Goal: Information Seeking & Learning: Learn about a topic

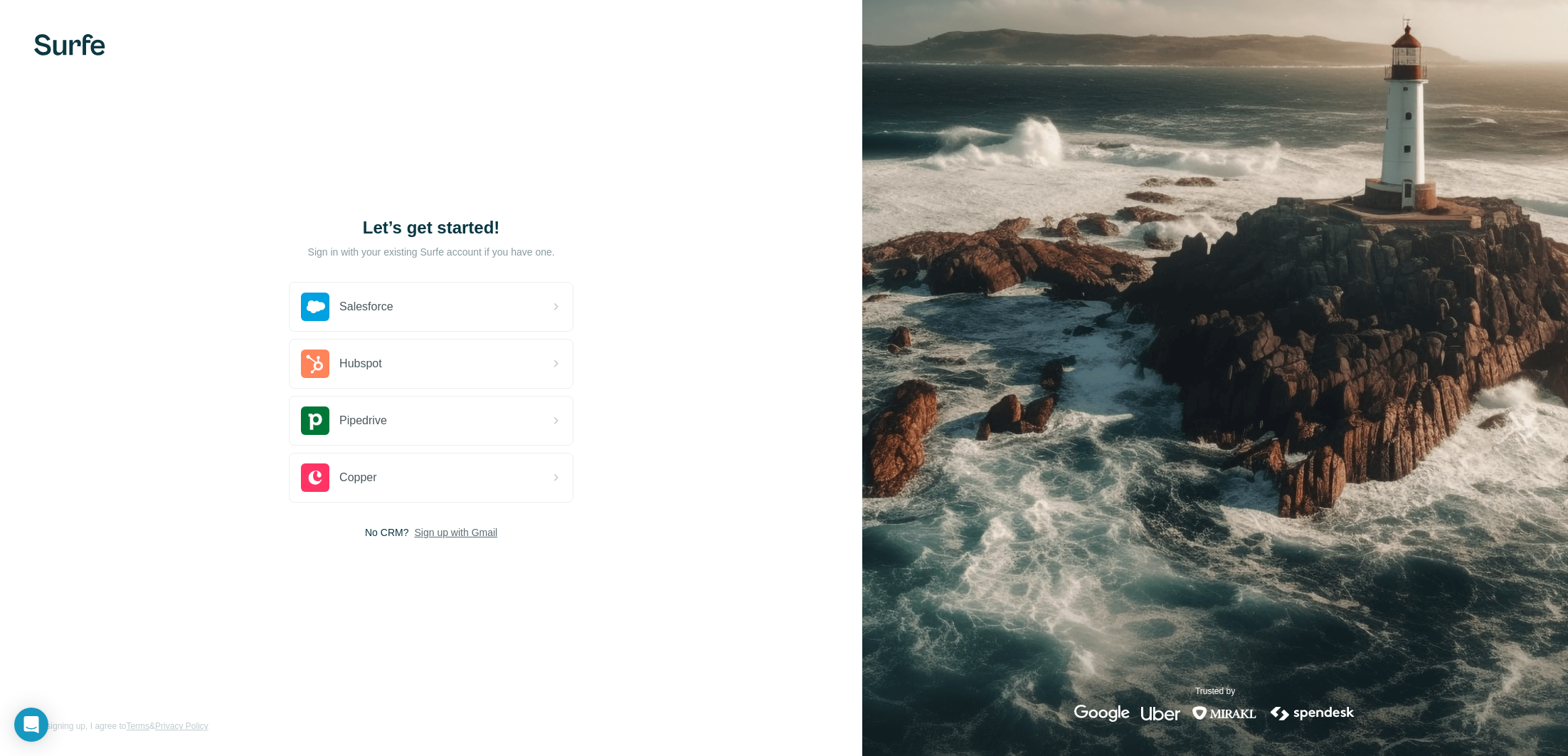
click at [440, 537] on span "Sign up with Gmail" at bounding box center [455, 532] width 84 height 15
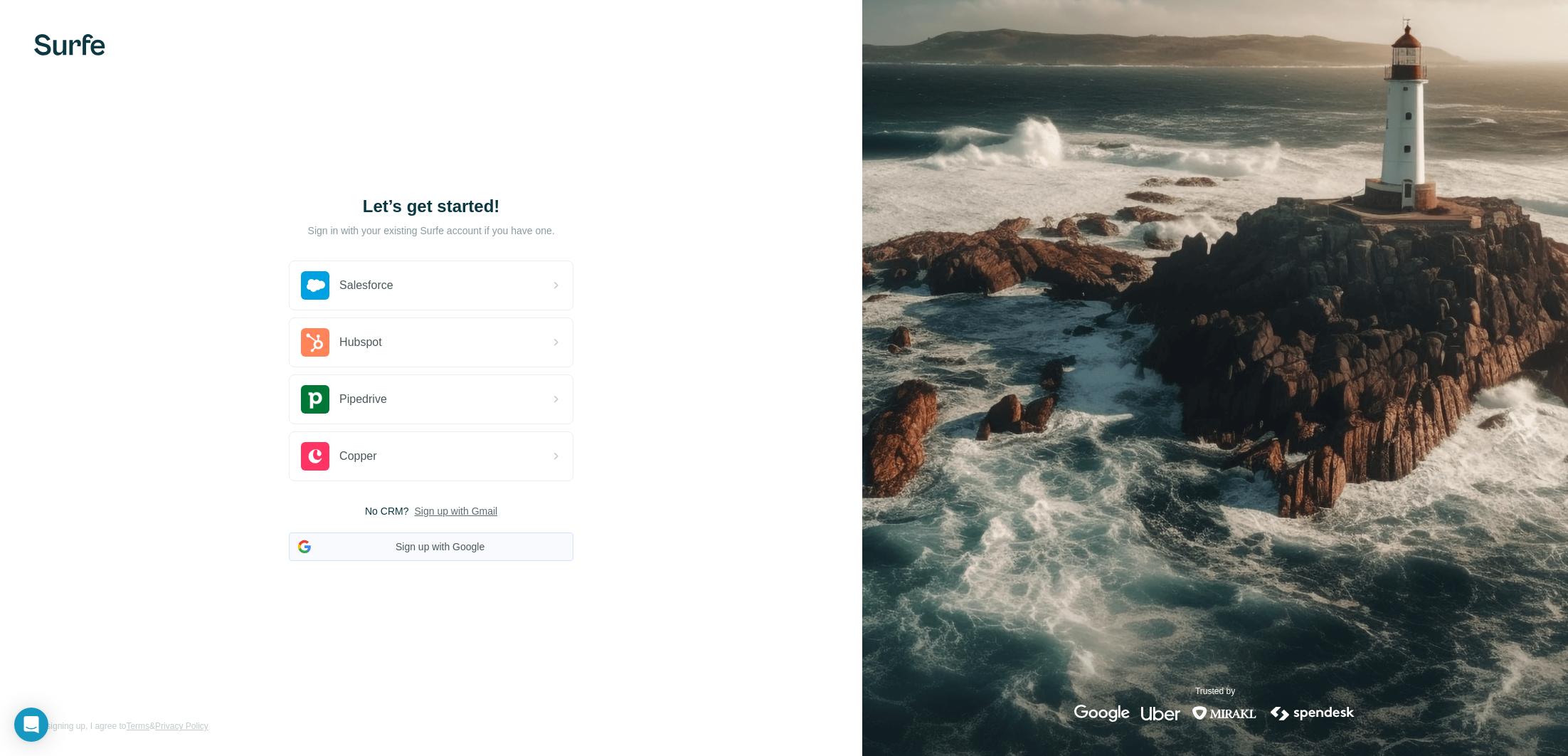
click at [441, 543] on button "Sign up with Google" at bounding box center [431, 546] width 284 height 28
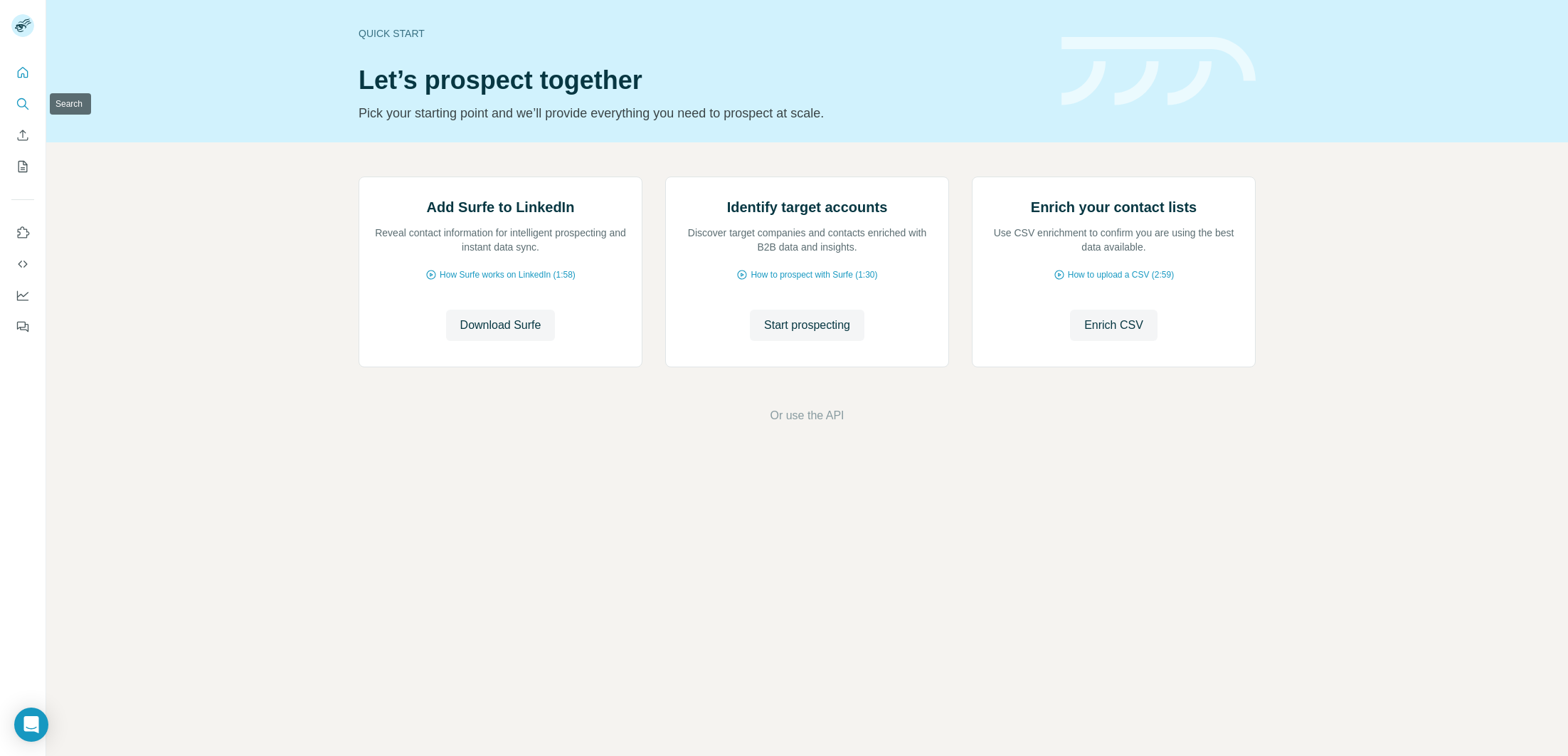
click at [25, 100] on icon "Search" at bounding box center [21, 103] width 9 height 9
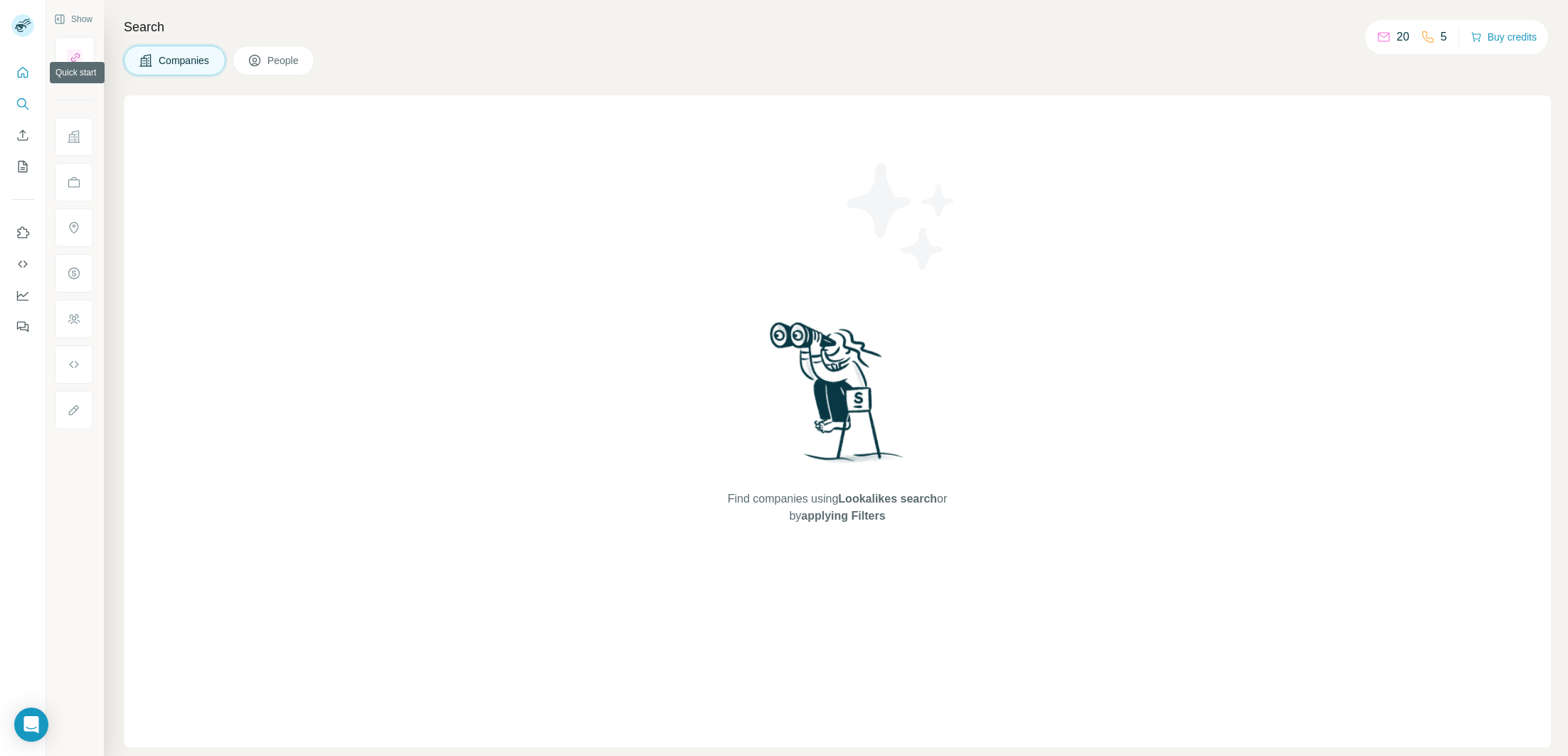
click at [20, 73] on icon "Quick start" at bounding box center [22, 72] width 15 height 15
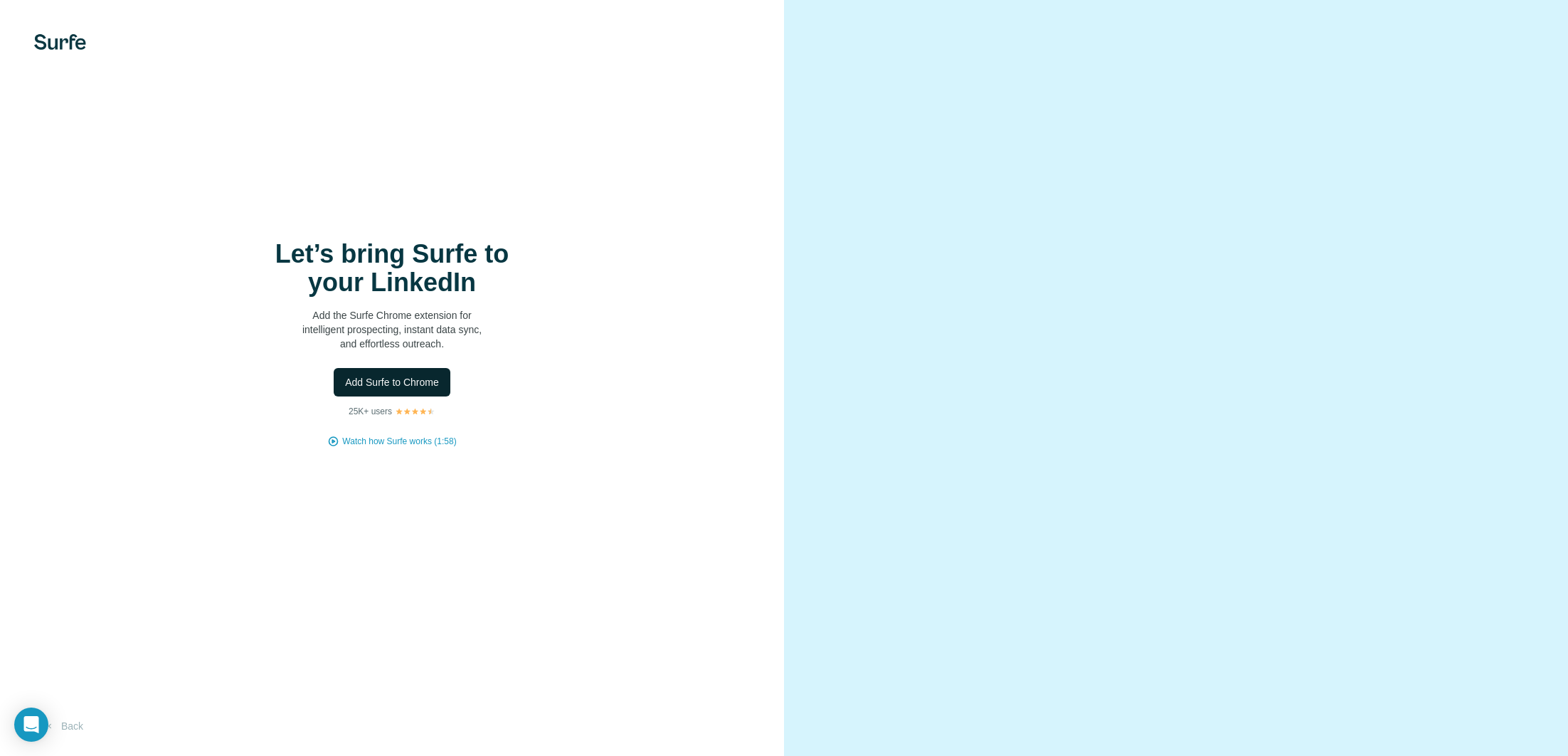
click at [379, 394] on button "Add Surfe to Chrome" at bounding box center [392, 382] width 116 height 28
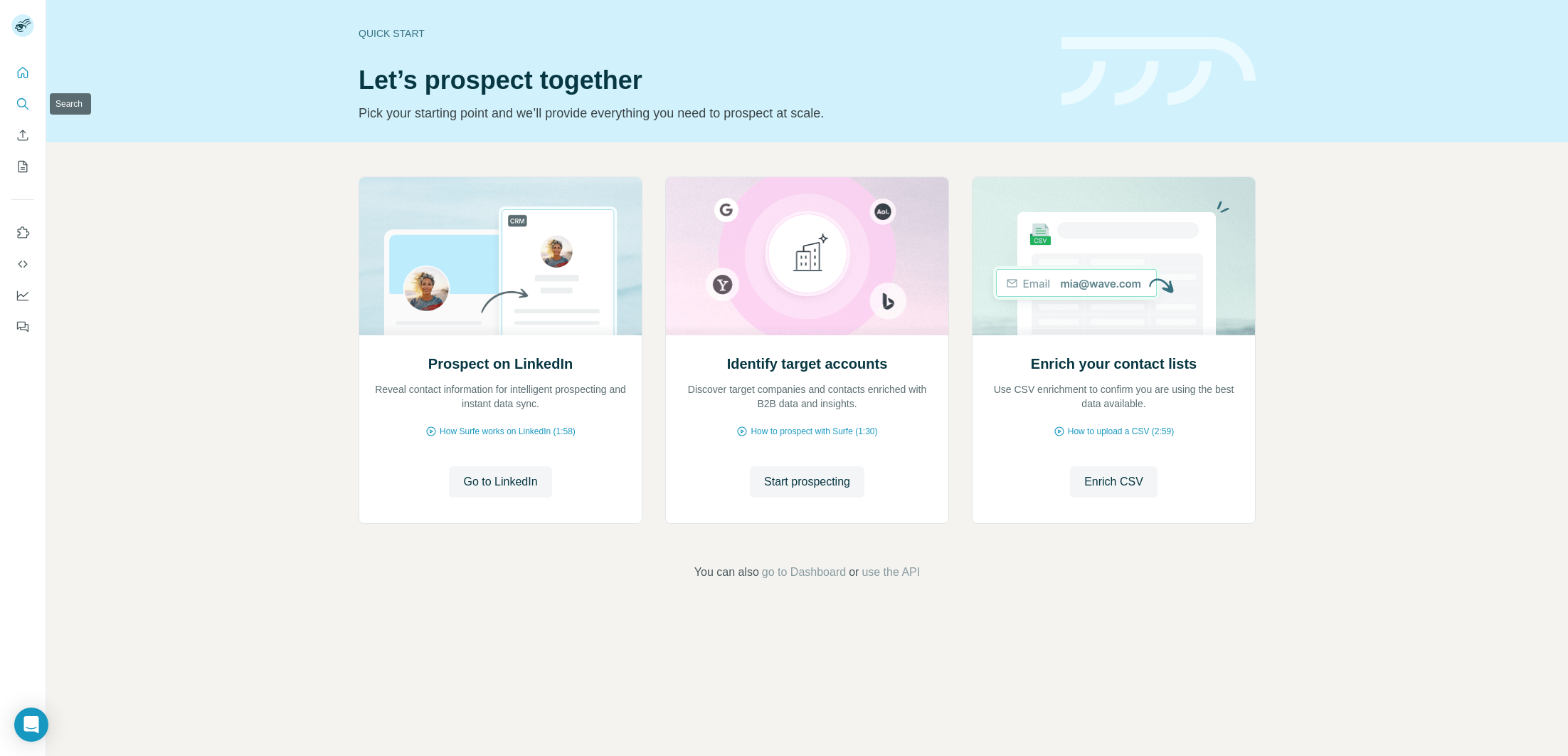
click at [21, 106] on icon "Search" at bounding box center [22, 104] width 15 height 15
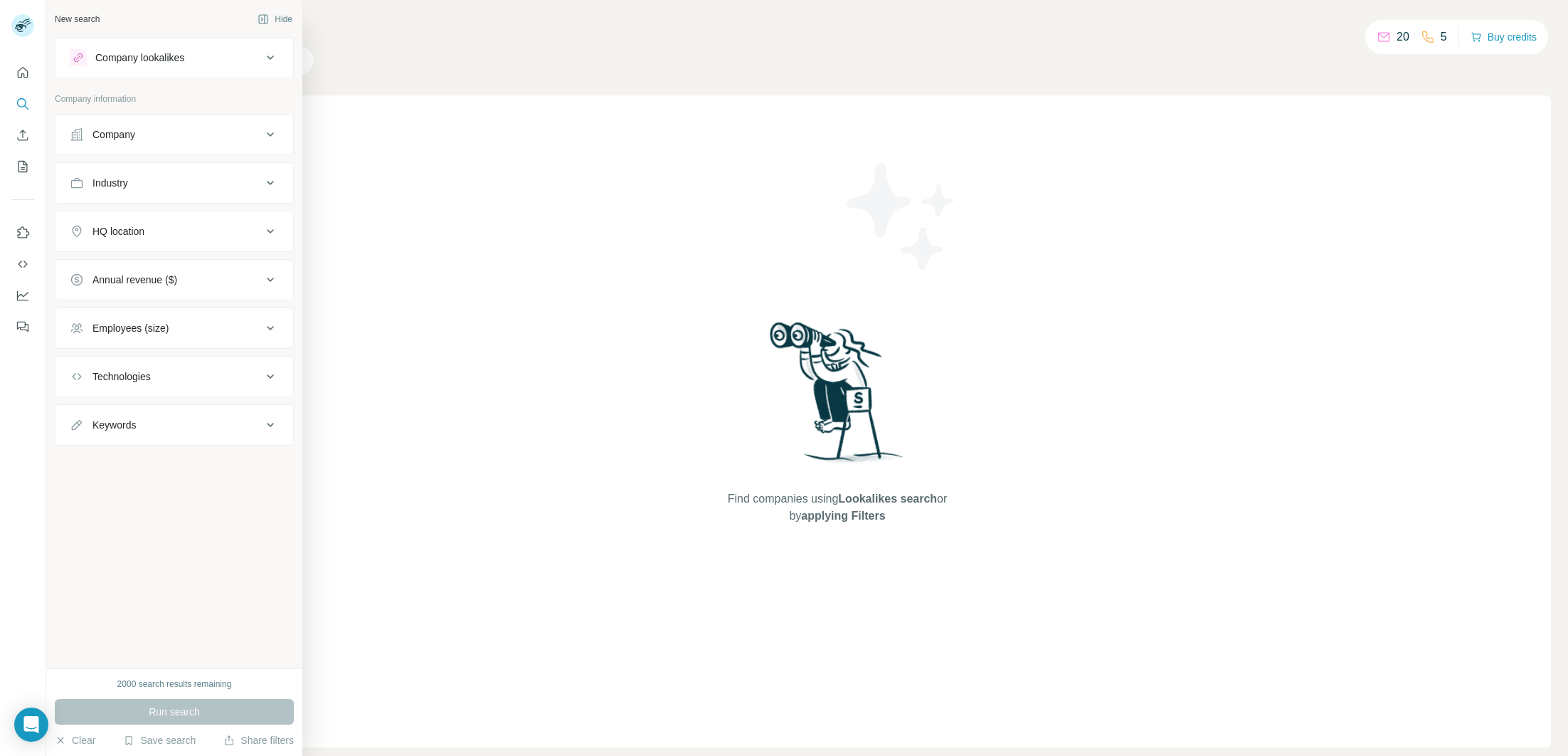
click at [163, 131] on div "Company" at bounding box center [166, 134] width 192 height 15
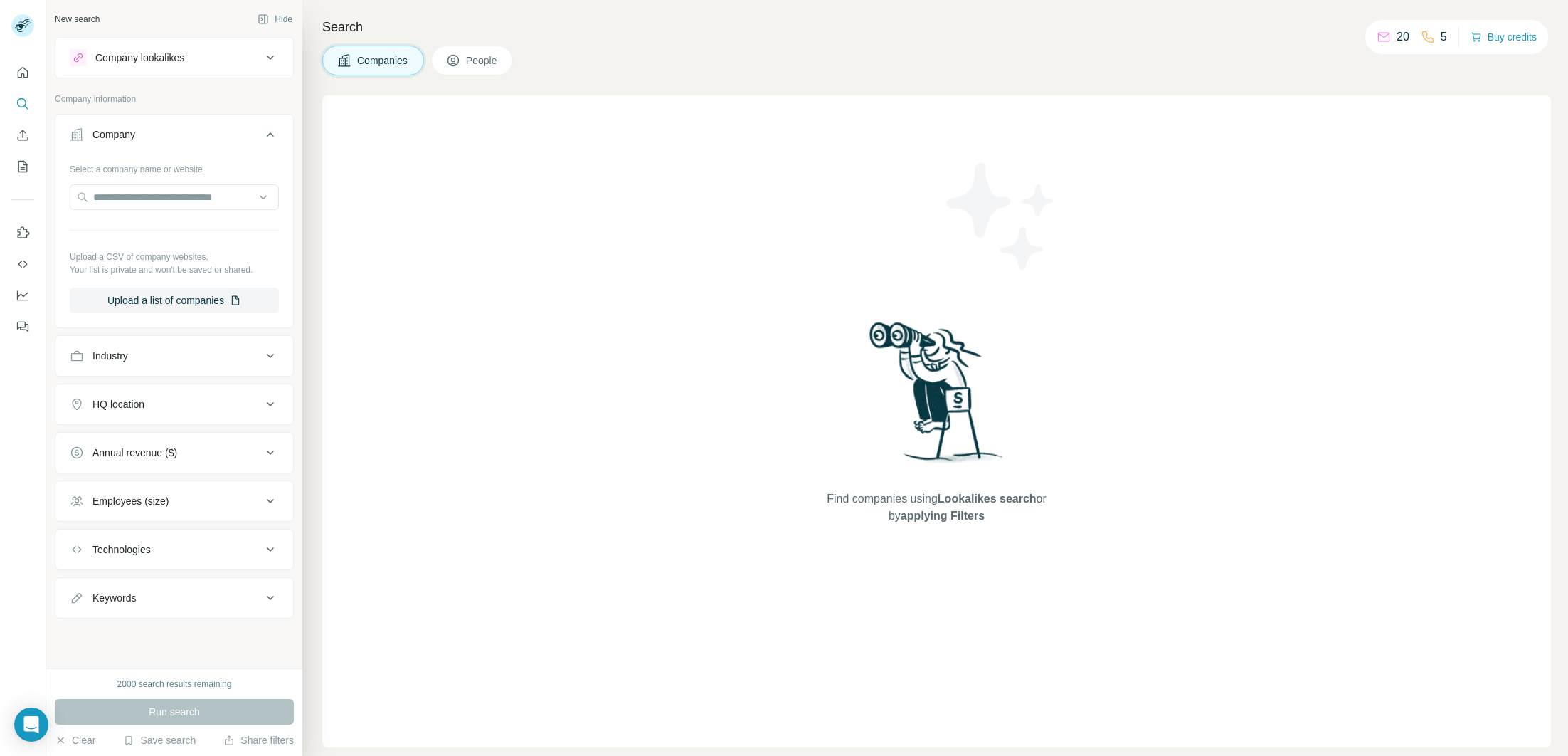
click at [159, 67] on button "Company lookalikes" at bounding box center [174, 58] width 238 height 35
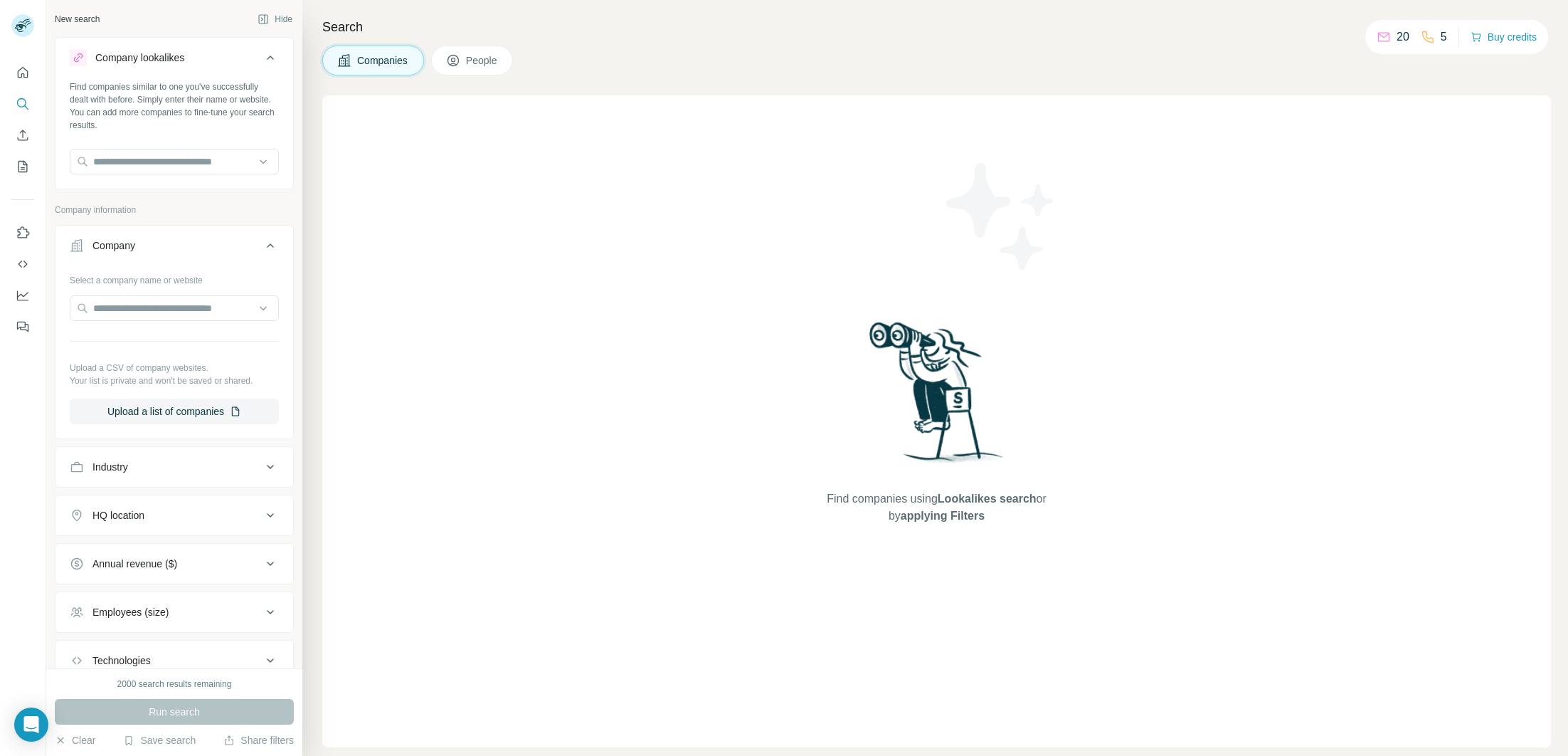
click at [179, 67] on button "Company lookalikes" at bounding box center [174, 61] width 238 height 40
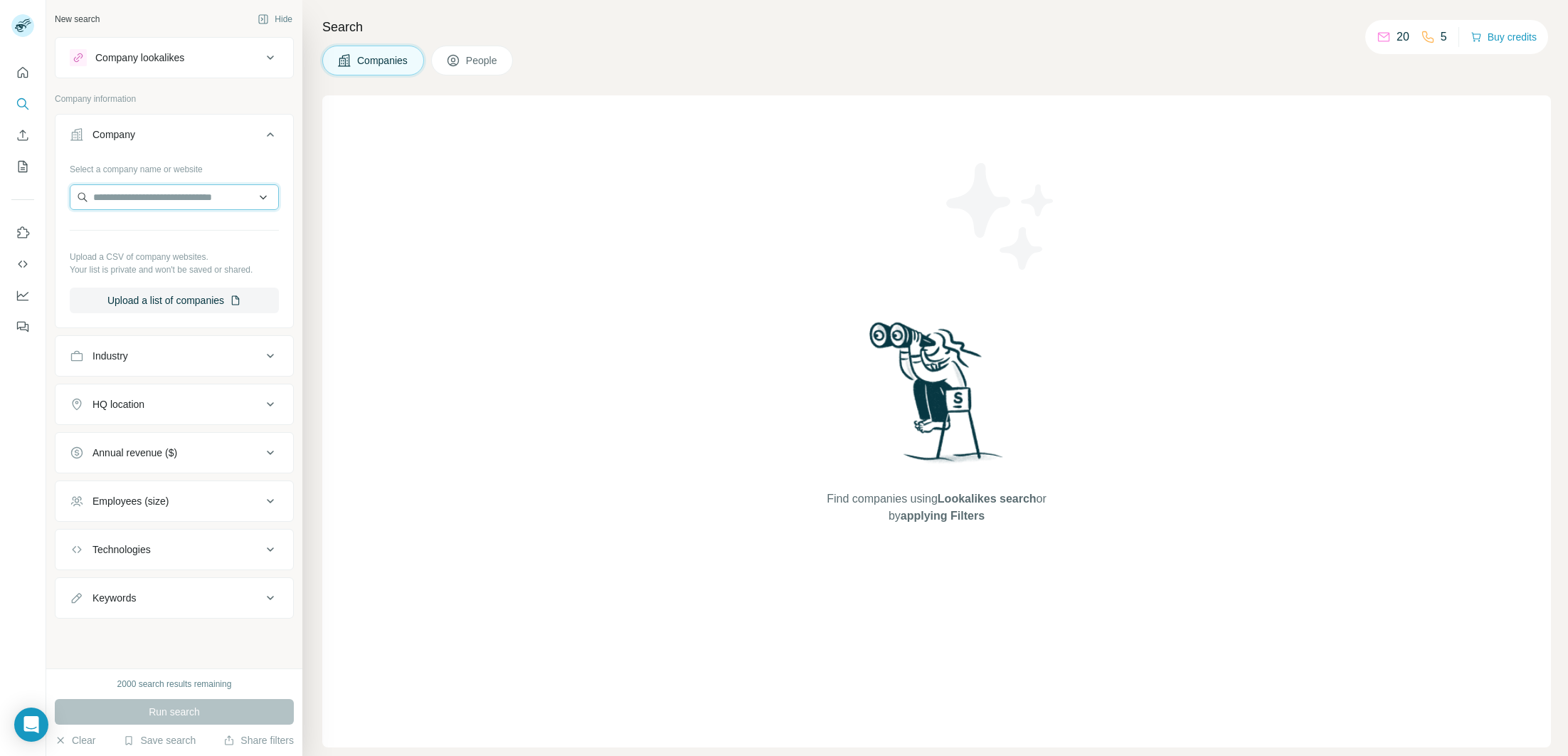
click at [169, 193] on input "text" at bounding box center [174, 196] width 209 height 25
type input "**********"
drag, startPoint x: 201, startPoint y: 200, endPoint x: 55, endPoint y: 196, distance: 146.1
click at [55, 196] on div "**********" at bounding box center [174, 241] width 238 height 167
click at [183, 202] on input "text" at bounding box center [174, 196] width 209 height 25
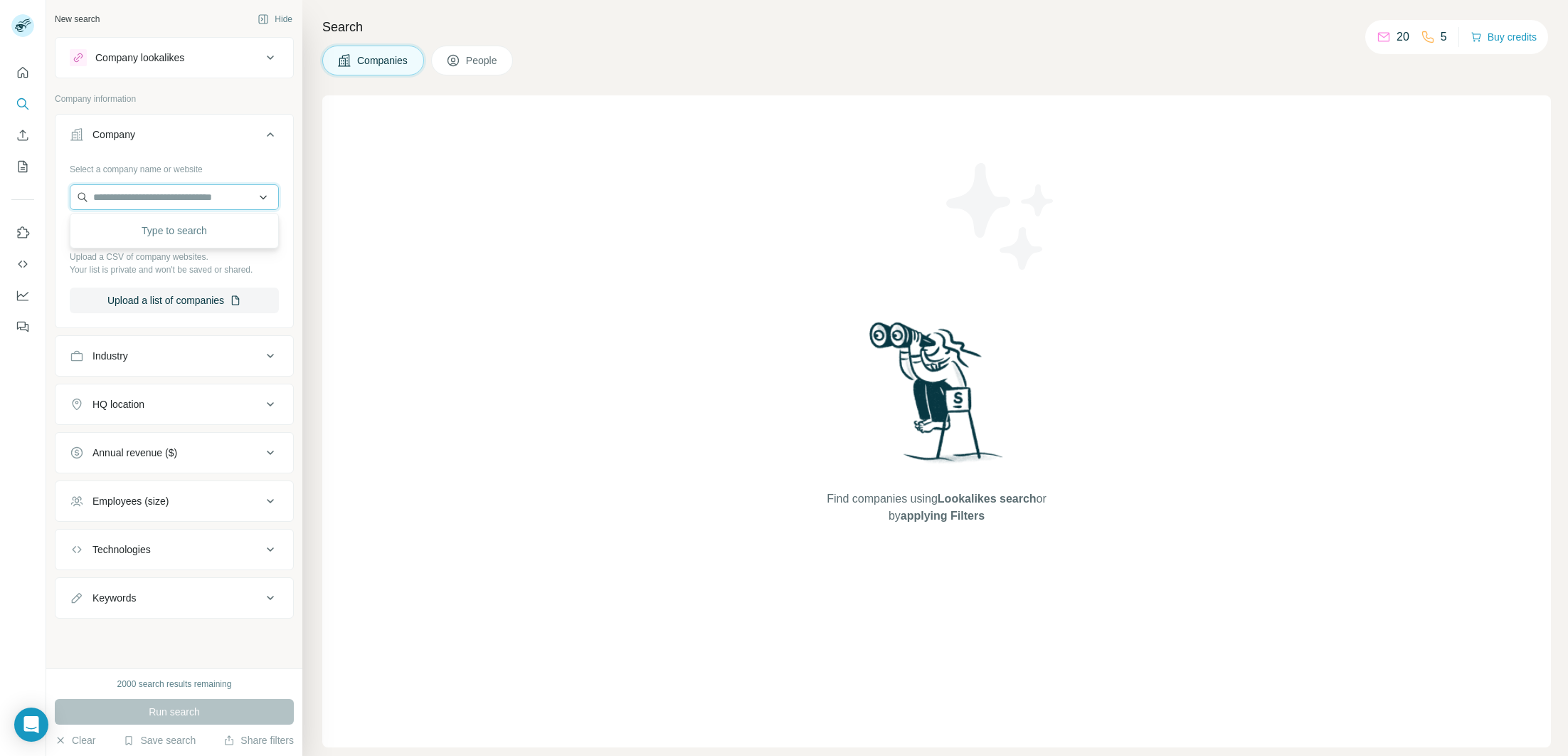
paste input "**********"
type input "**********"
click at [212, 248] on div "Rami Service s.r.l. ramiservice.it" at bounding box center [175, 235] width 202 height 38
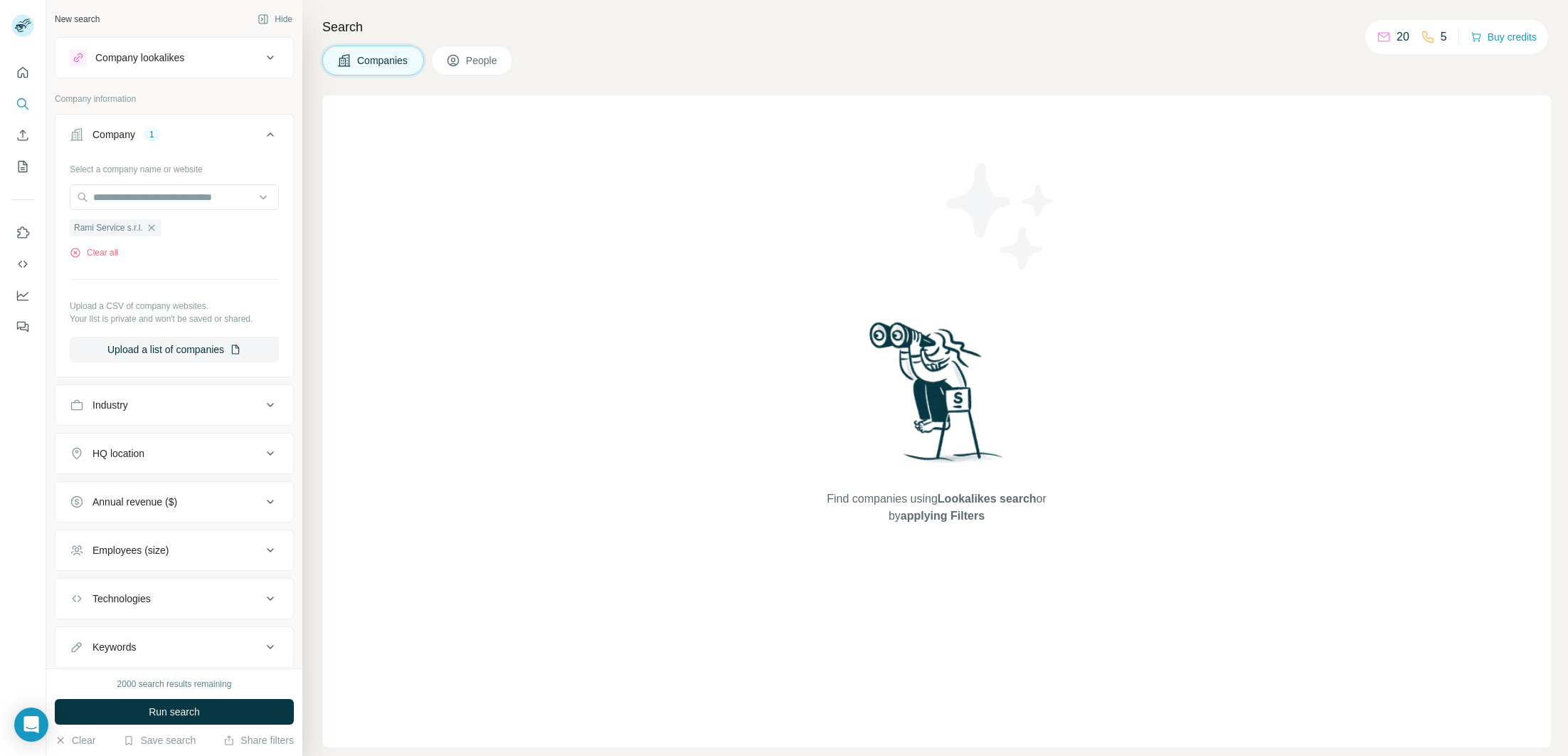
click at [202, 409] on div "Industry" at bounding box center [166, 405] width 192 height 15
click at [203, 405] on div "Industry" at bounding box center [166, 405] width 192 height 15
click at [467, 67] on button "People" at bounding box center [472, 60] width 83 height 30
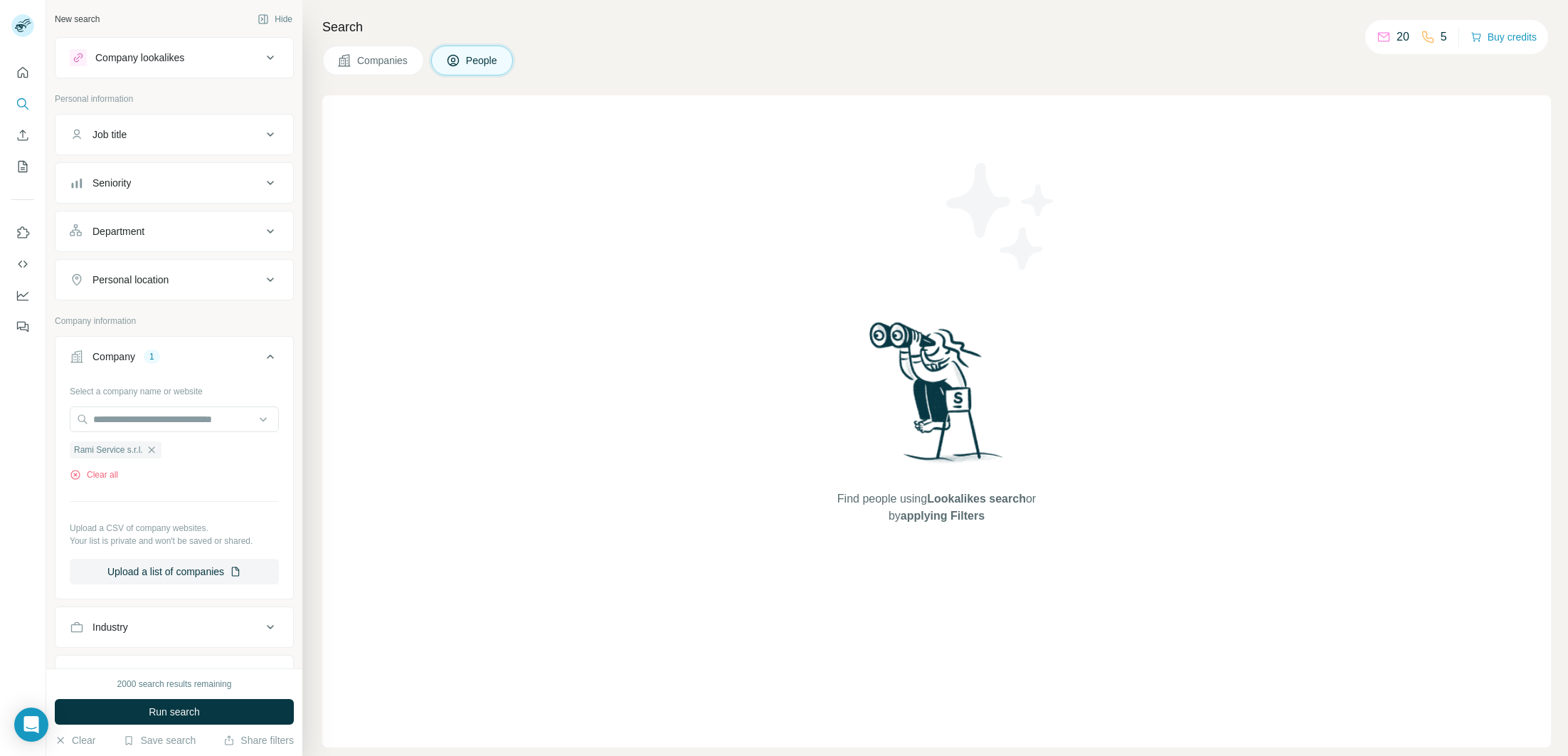
click at [353, 68] on button "Companies" at bounding box center [372, 60] width 102 height 30
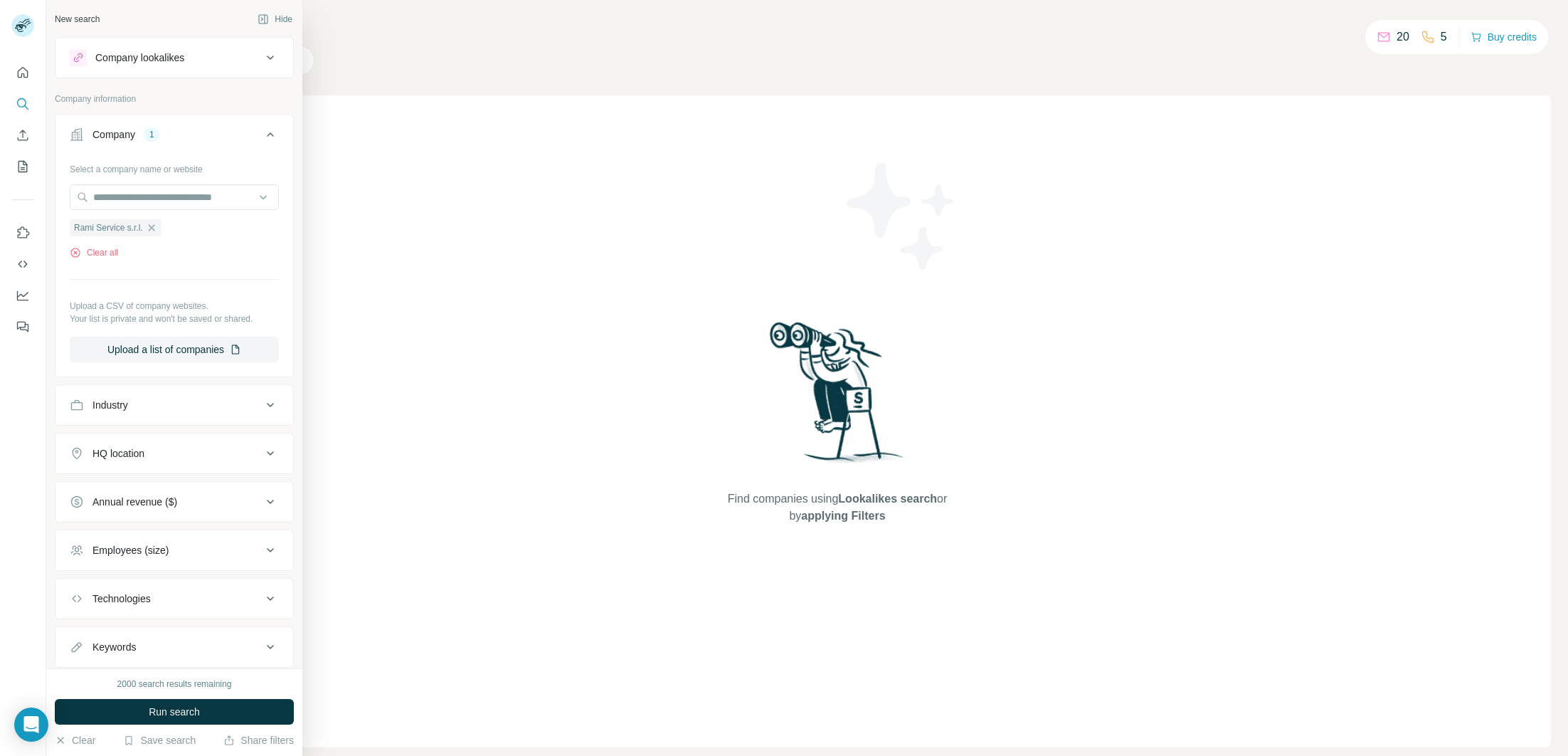
click at [73, 133] on icon at bounding box center [77, 134] width 12 height 12
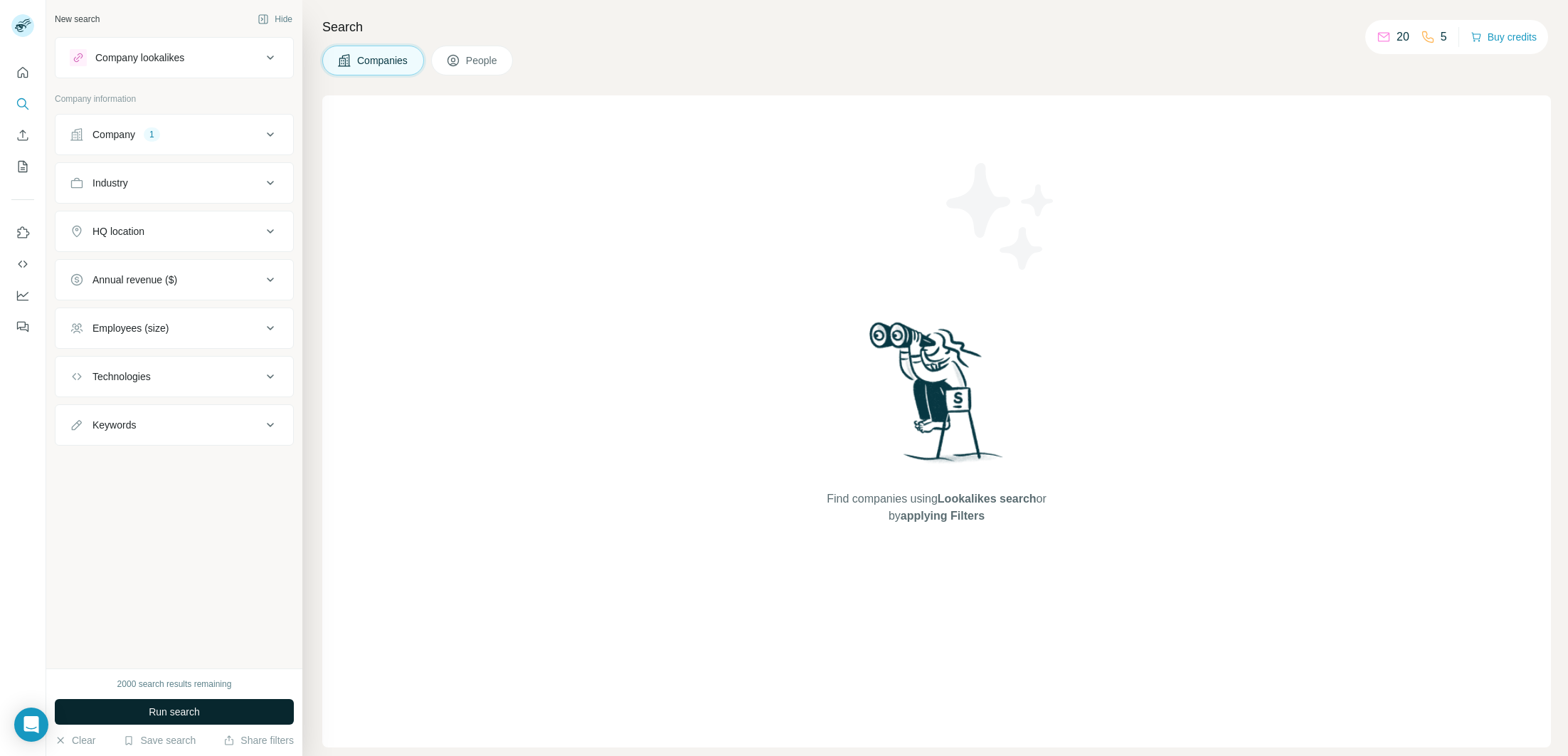
click at [159, 702] on button "Run search" at bounding box center [174, 711] width 239 height 25
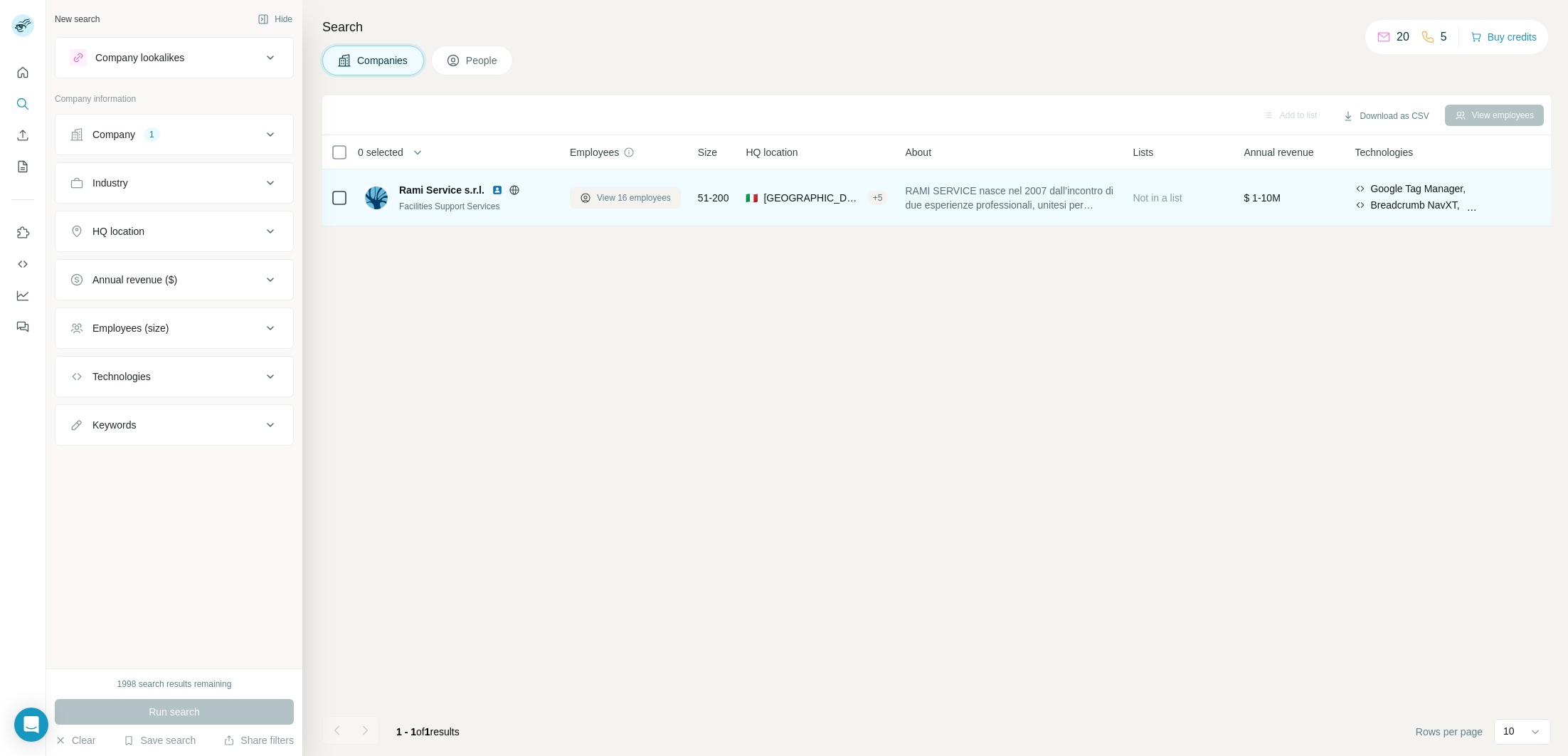
click at [601, 193] on span "View 16 employees" at bounding box center [634, 198] width 74 height 13
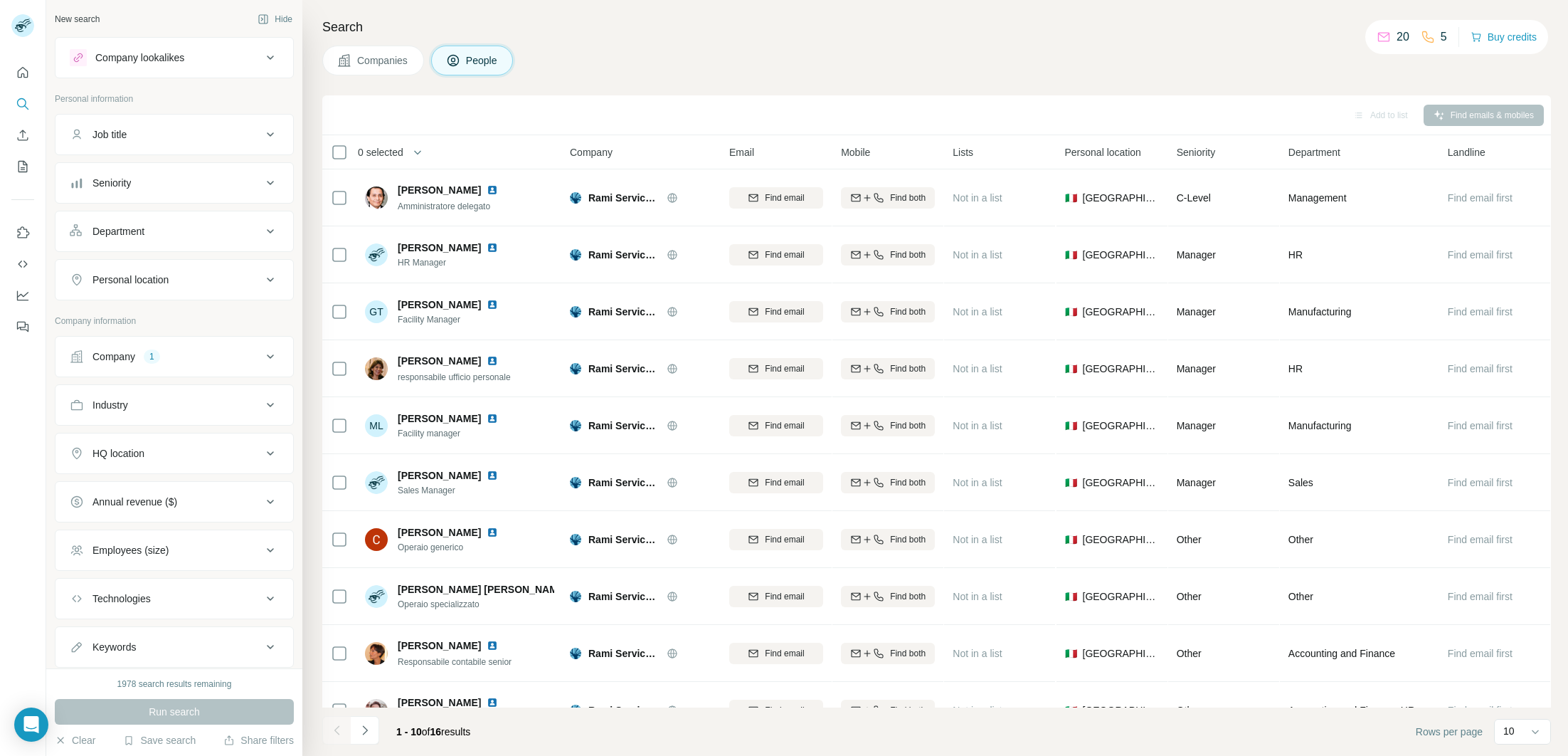
click at [396, 68] on button "Companies" at bounding box center [372, 60] width 102 height 30
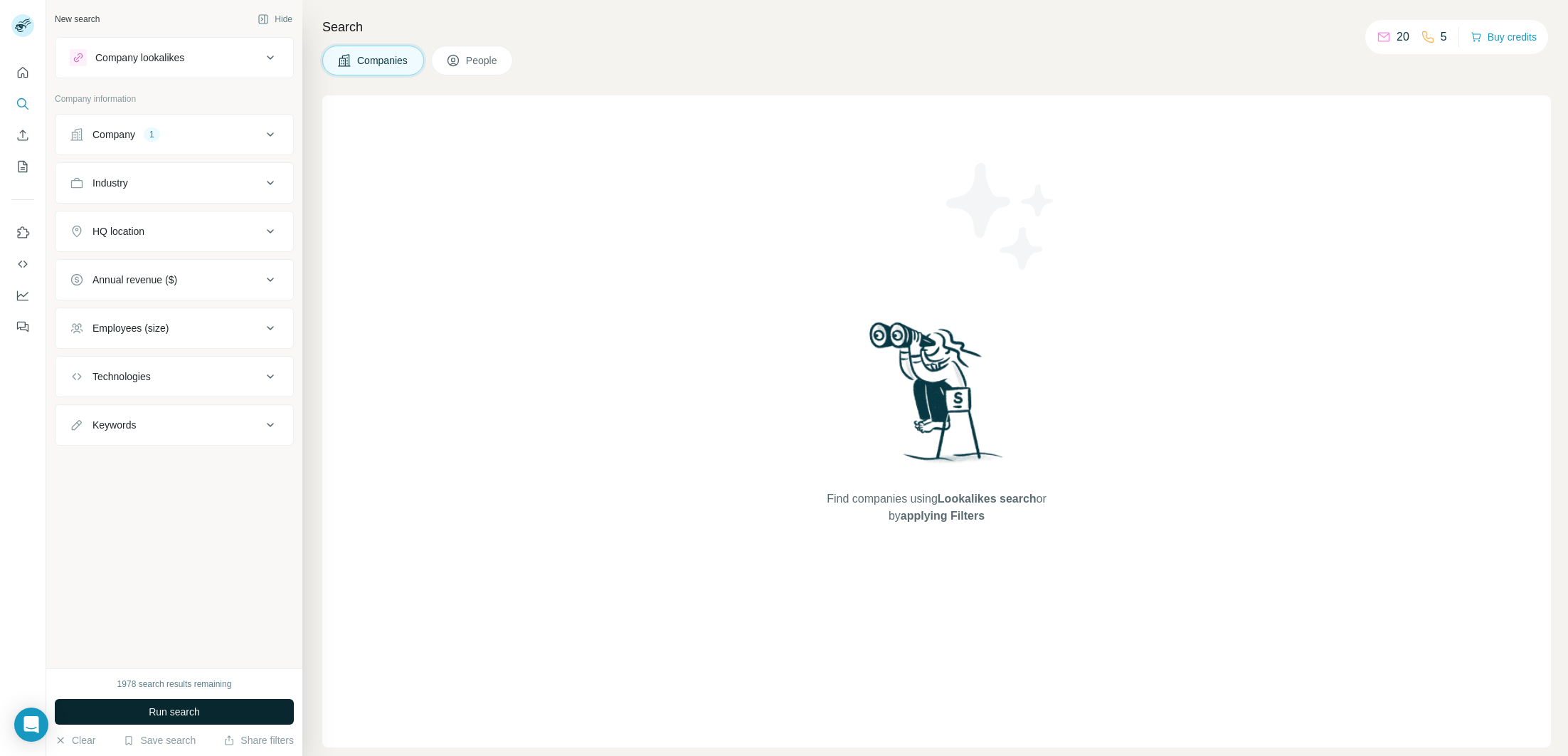
click at [193, 718] on span "Run search" at bounding box center [174, 712] width 51 height 15
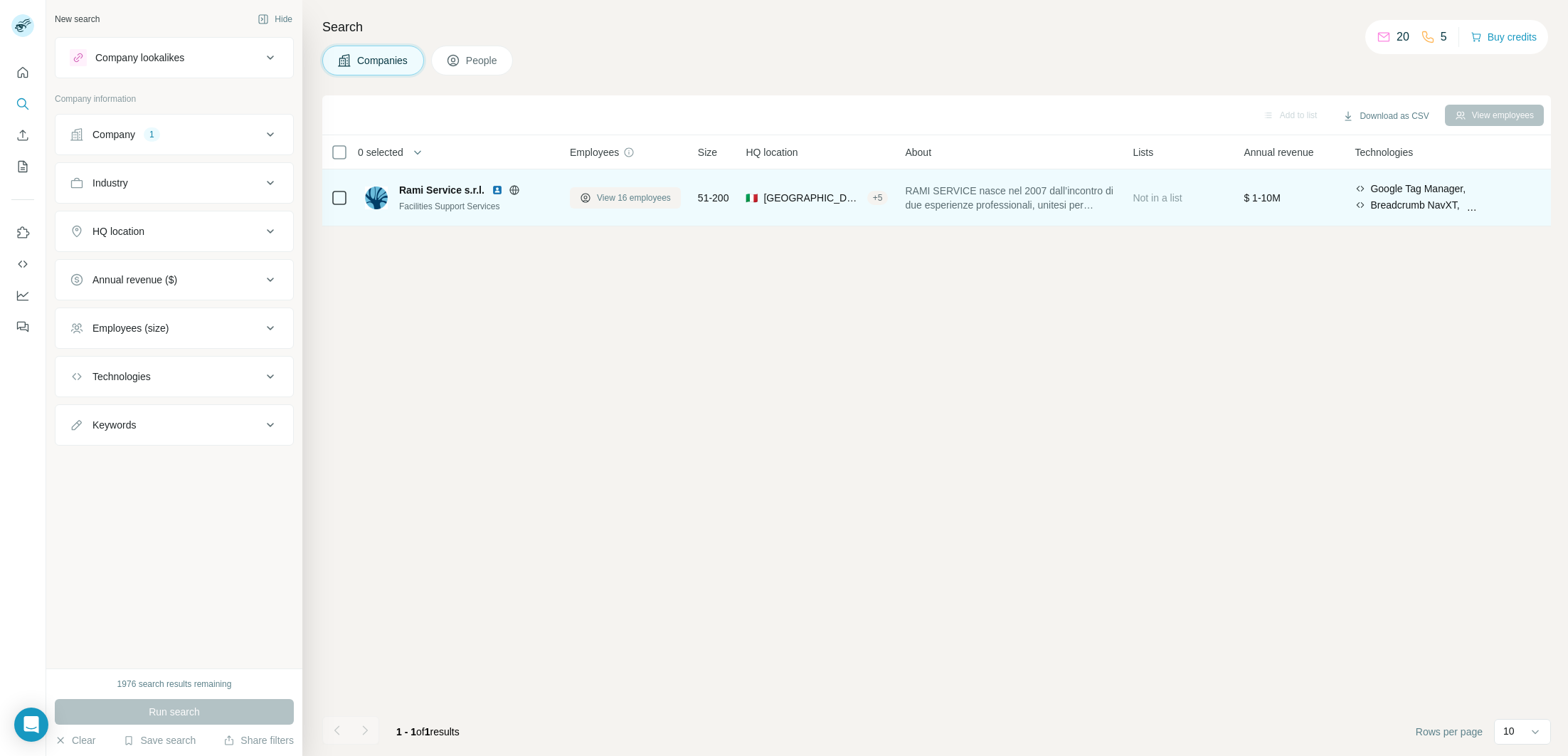
click at [639, 199] on span "View 16 employees" at bounding box center [634, 198] width 74 height 13
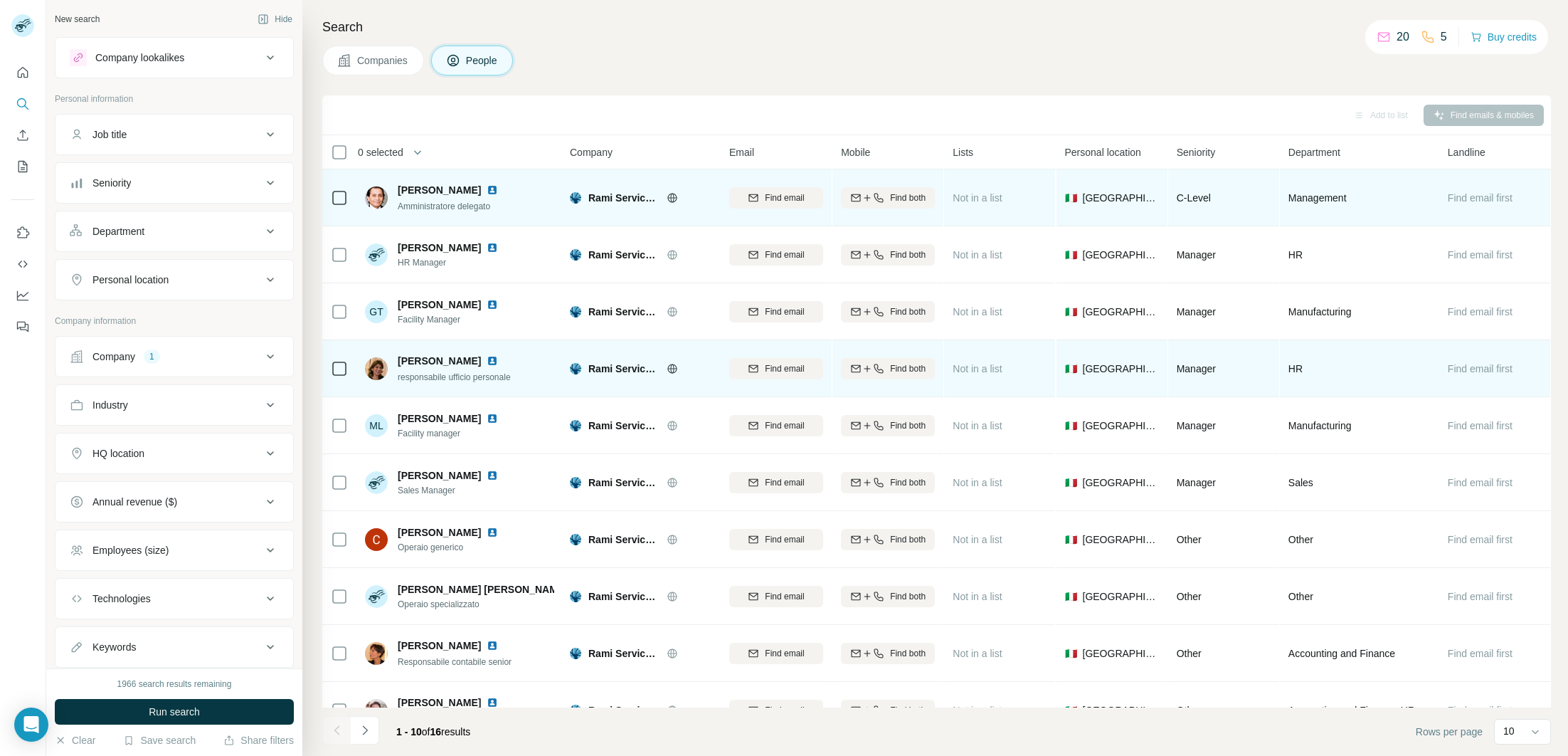
scroll to position [31, 0]
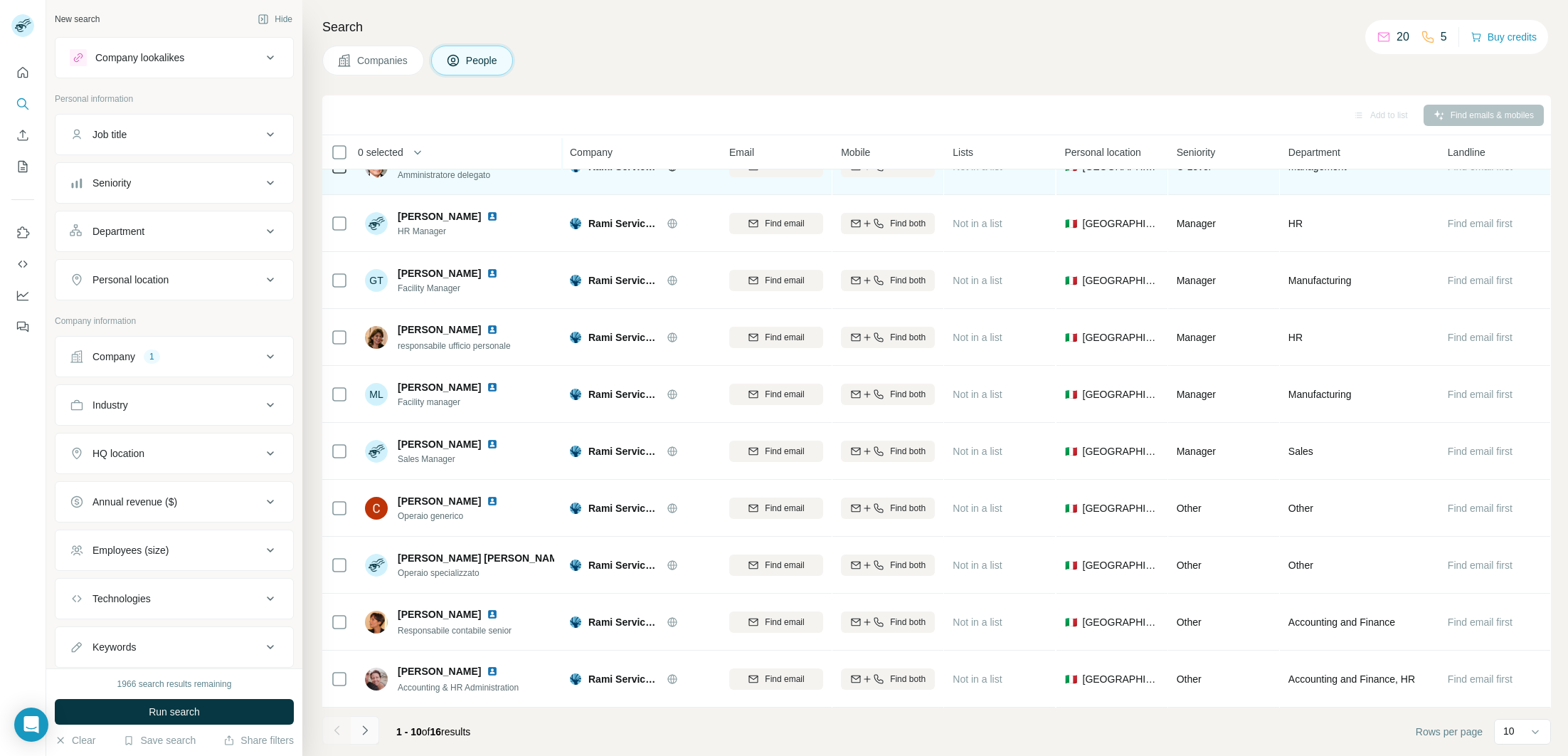
click at [359, 728] on icon "Navigate to next page" at bounding box center [365, 730] width 15 height 15
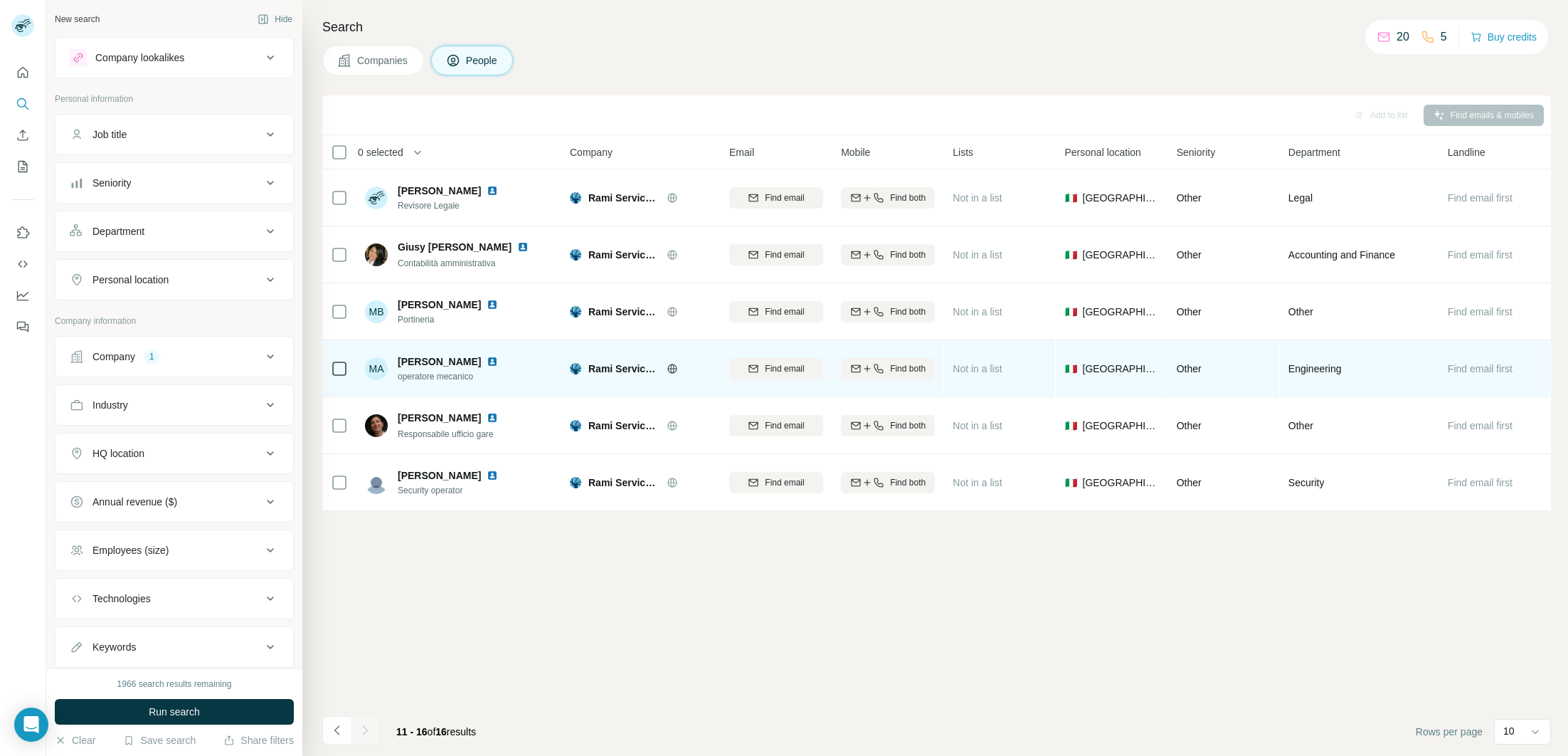
scroll to position [0, 0]
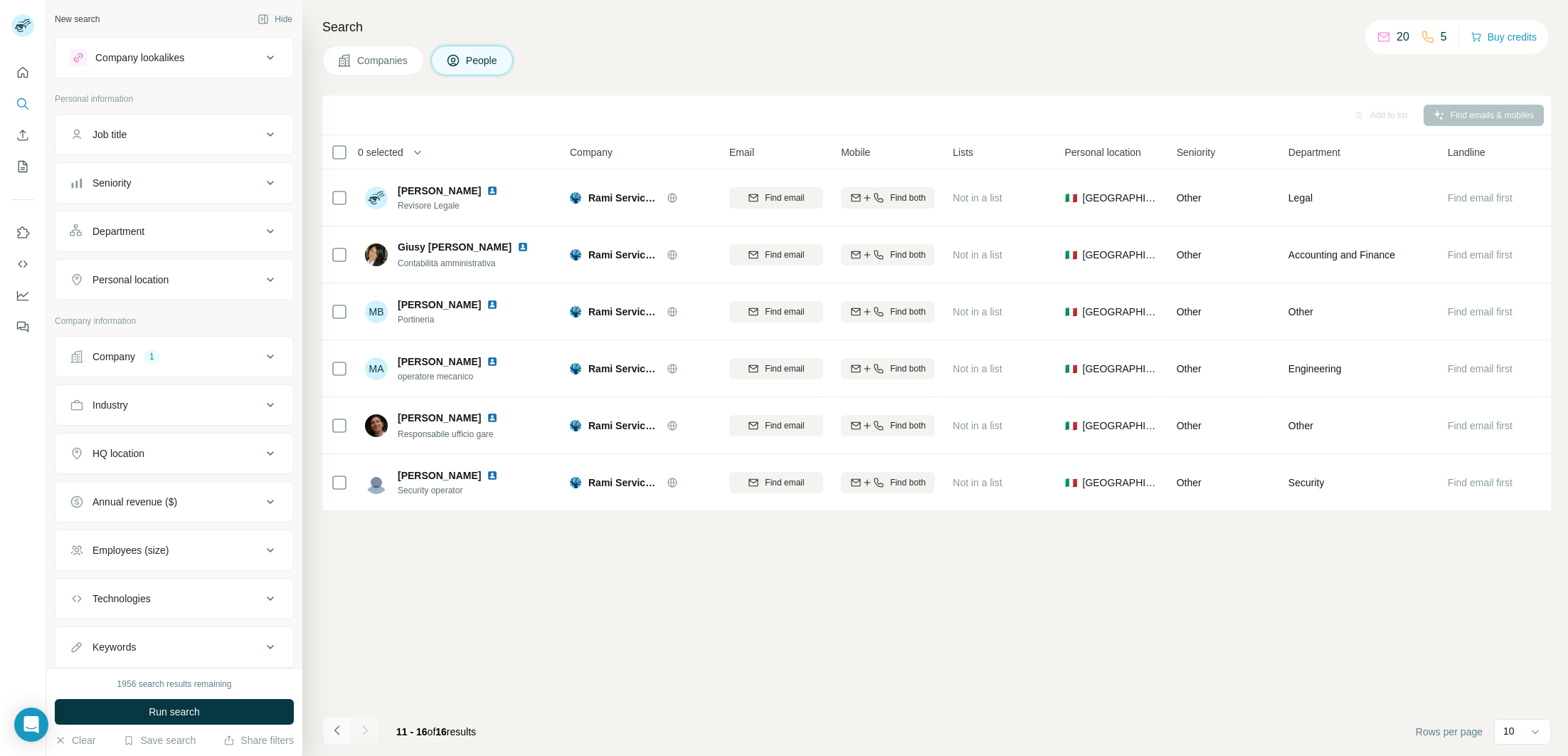
click at [334, 728] on icon "Navigate to previous page" at bounding box center [337, 730] width 15 height 15
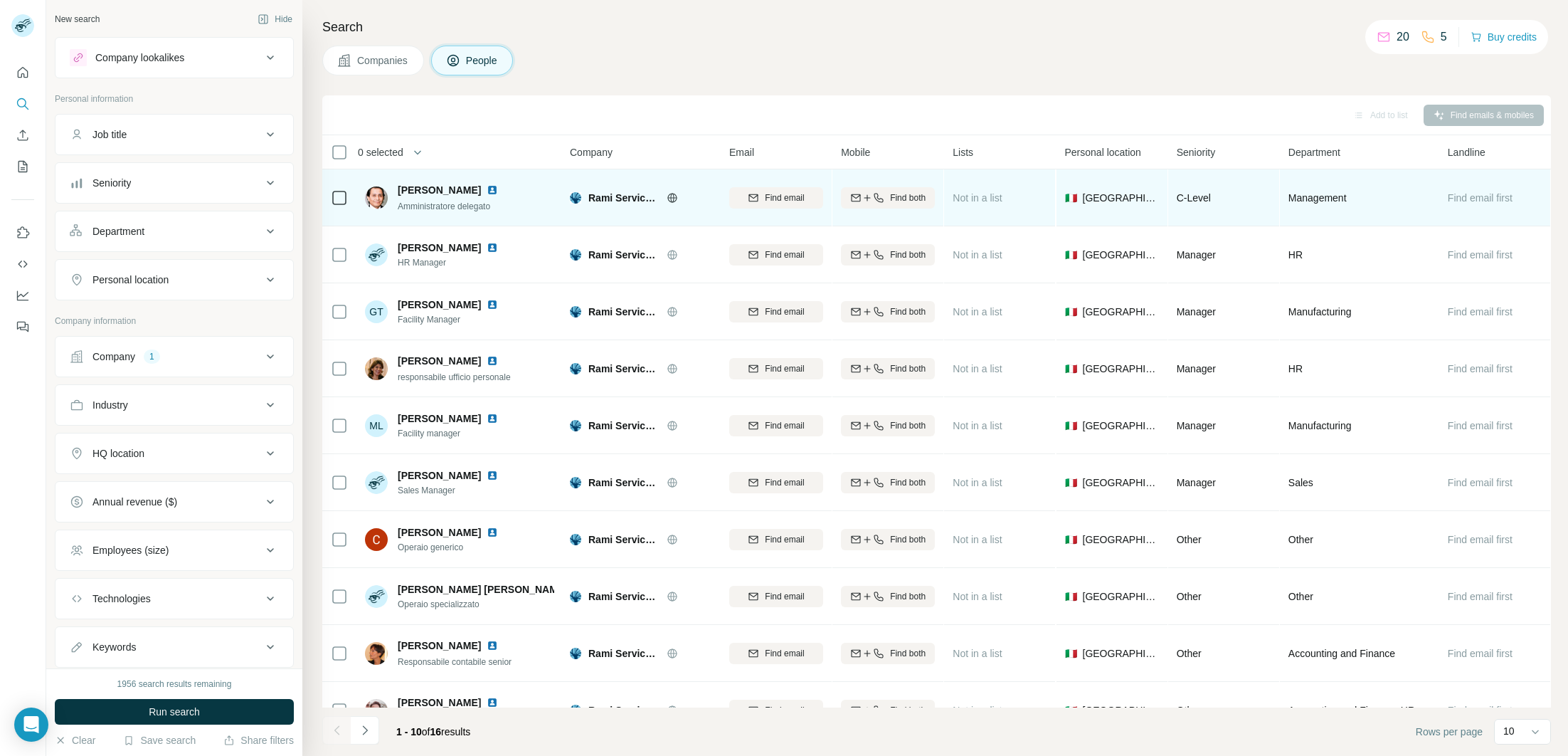
click at [487, 187] on img at bounding box center [492, 189] width 11 height 12
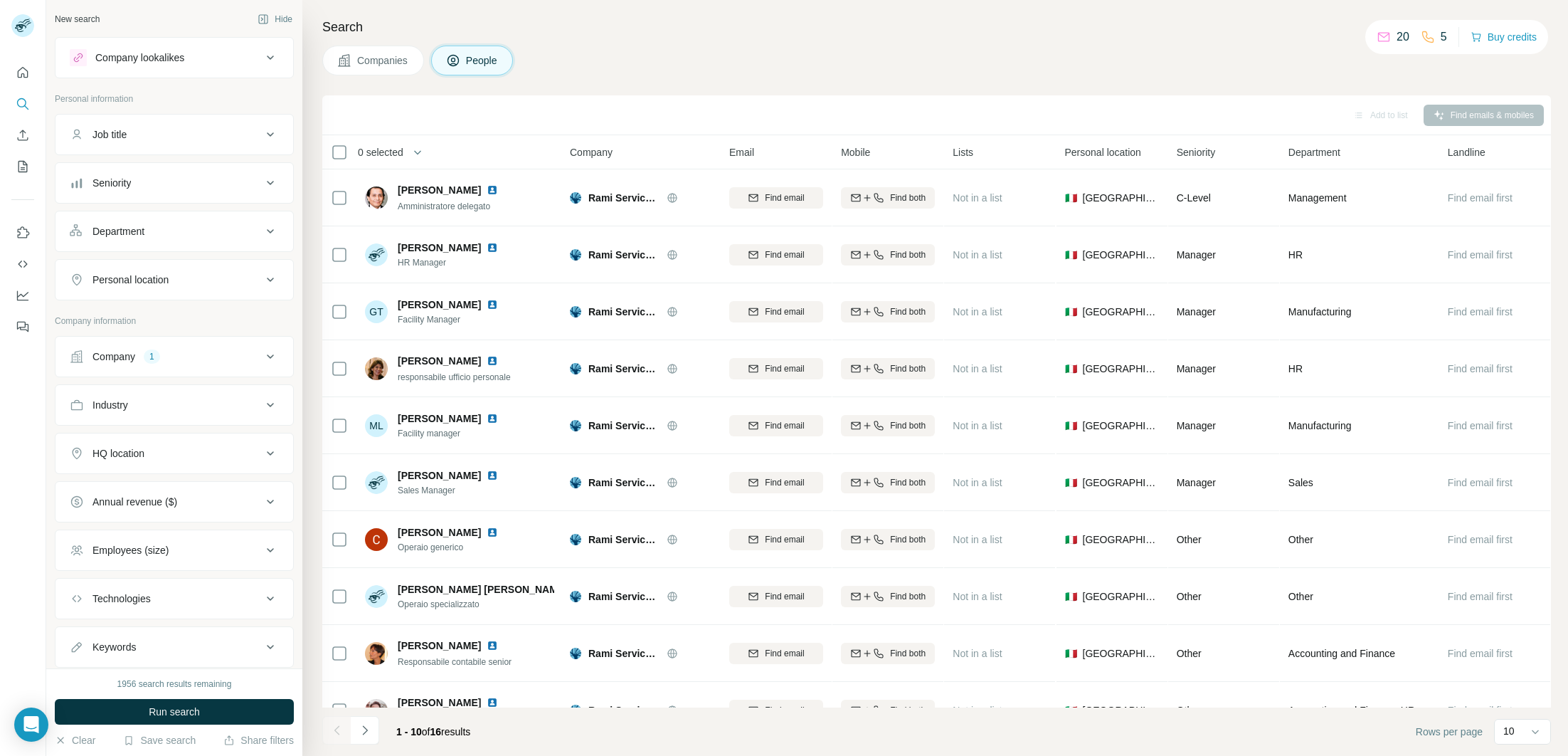
click at [191, 357] on div "Company 1" at bounding box center [166, 357] width 192 height 15
click at [152, 452] on icon "button" at bounding box center [151, 449] width 11 height 12
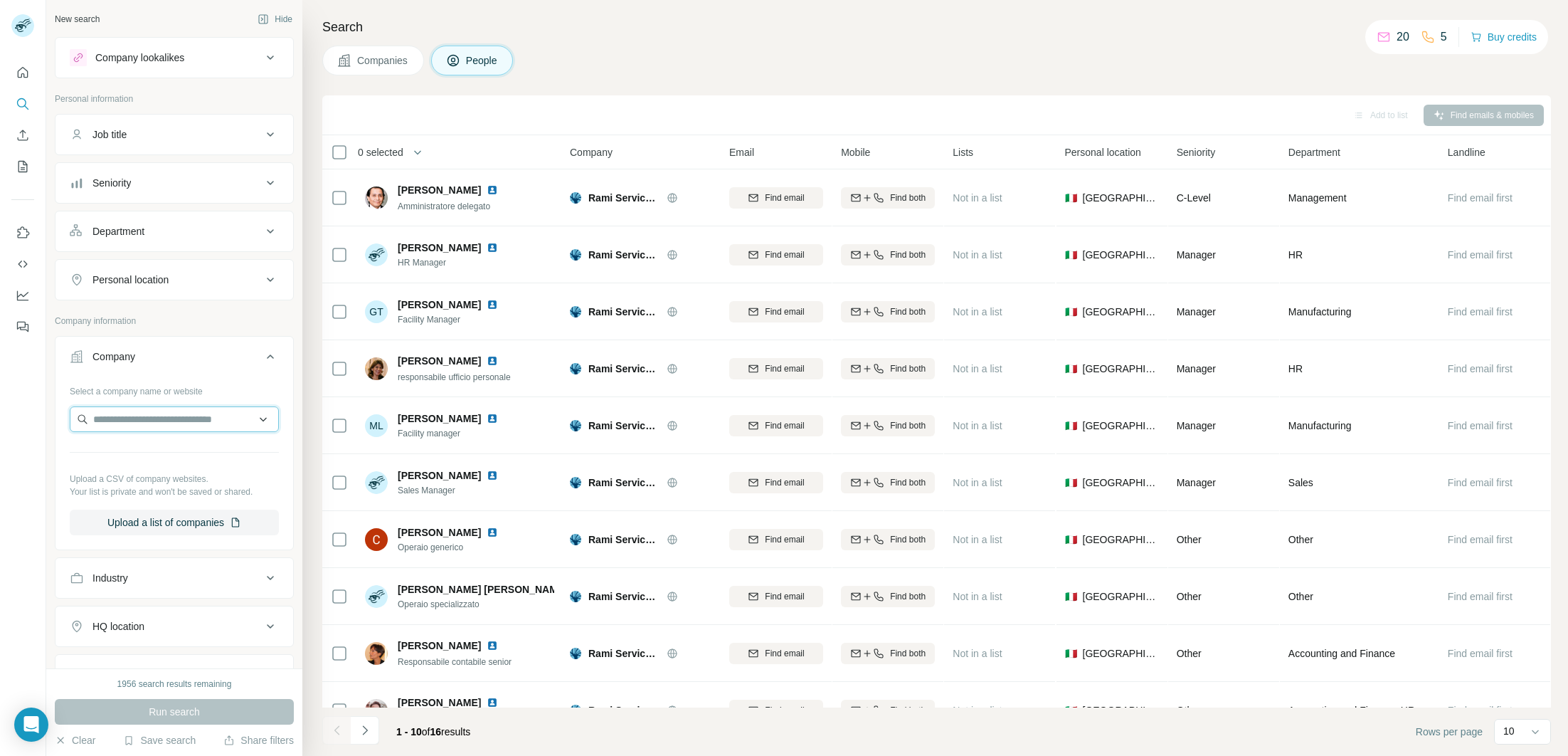
click at [153, 421] on input "text" at bounding box center [174, 419] width 209 height 25
paste input "**********"
type input "**********"
click at [155, 461] on p "proupkeep.org" at bounding box center [144, 465] width 68 height 13
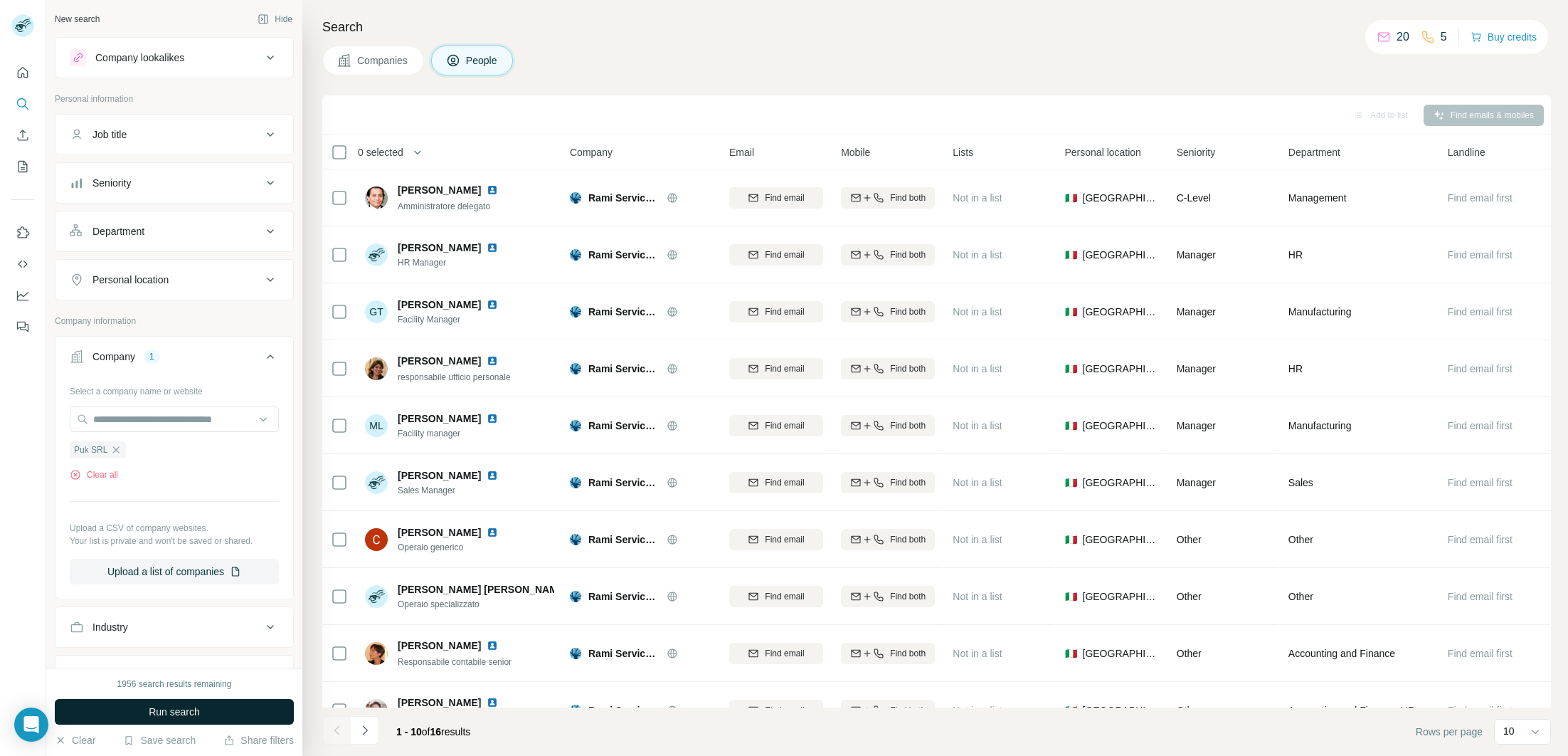
click at [191, 709] on span "Run search" at bounding box center [174, 712] width 51 height 15
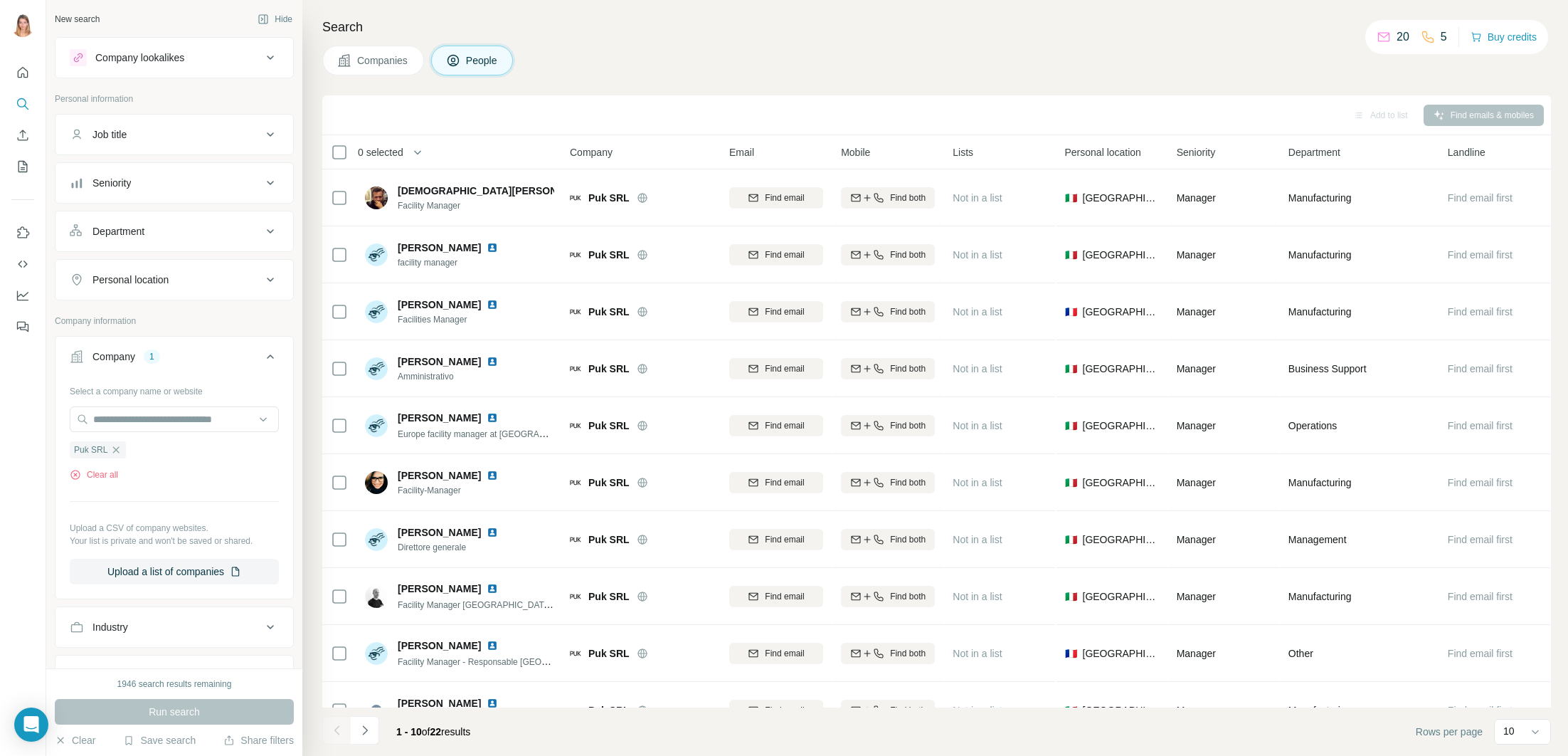
click at [393, 73] on button "Companies" at bounding box center [372, 60] width 102 height 30
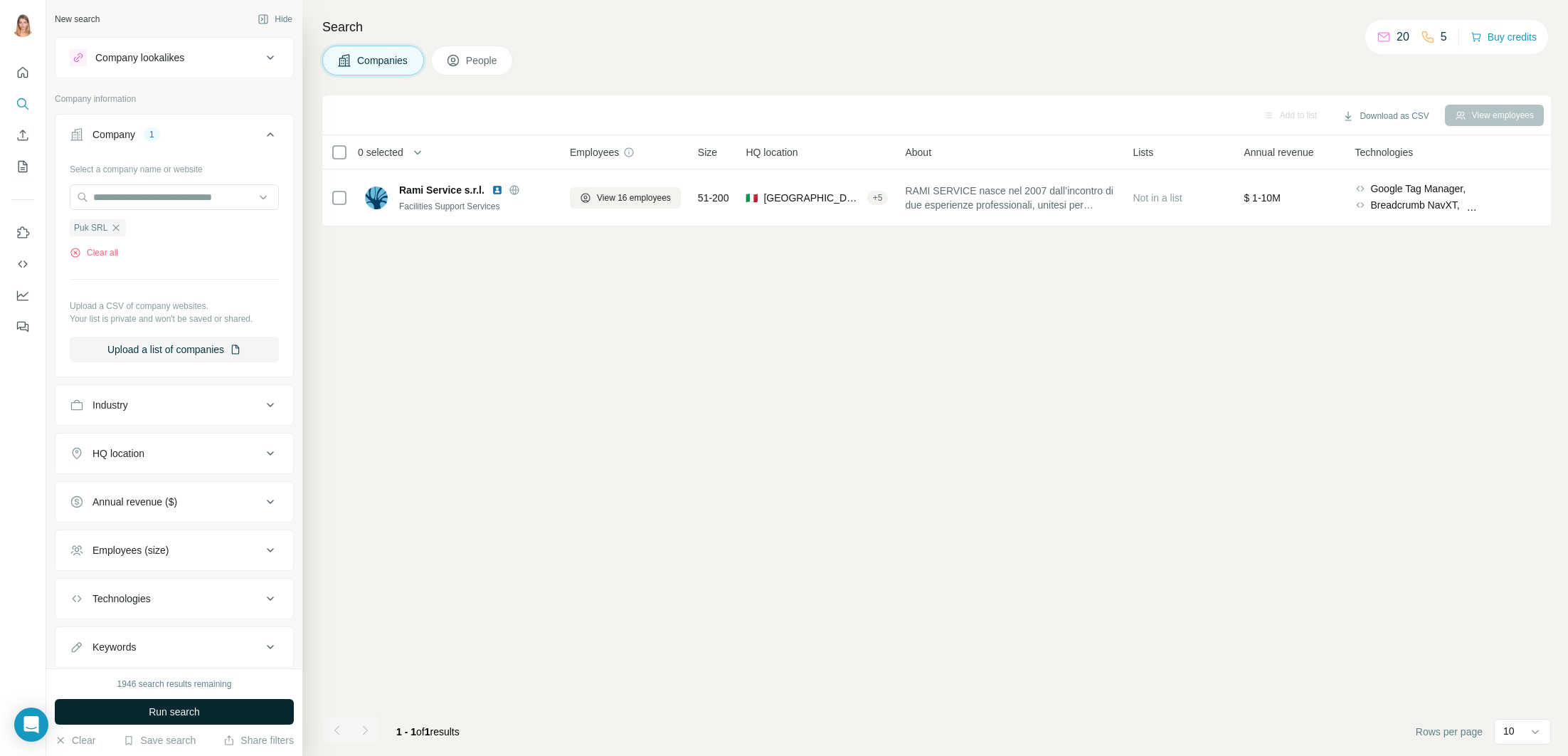
click at [181, 714] on span "Run search" at bounding box center [174, 712] width 51 height 15
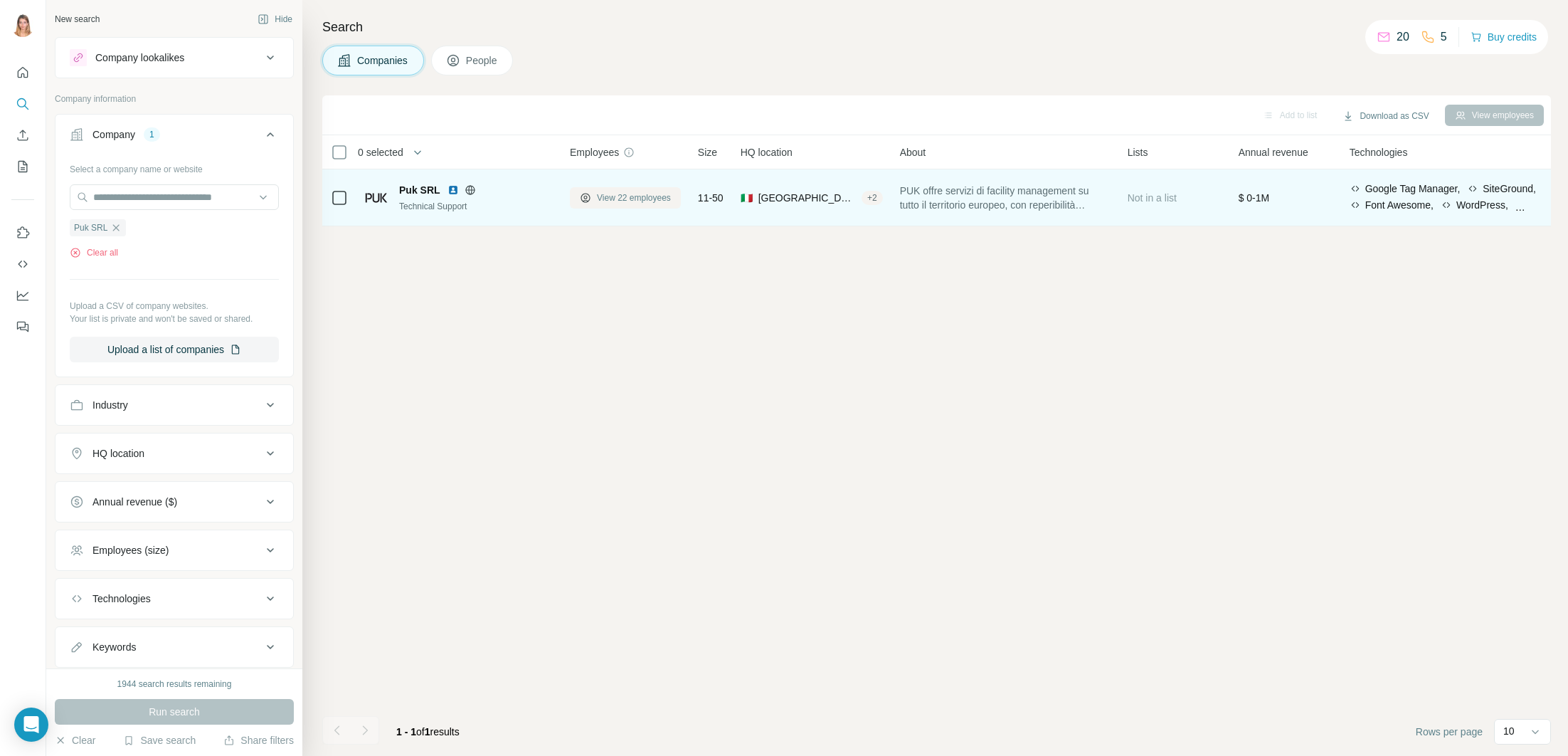
click at [600, 199] on span "View 22 employees" at bounding box center [634, 198] width 74 height 13
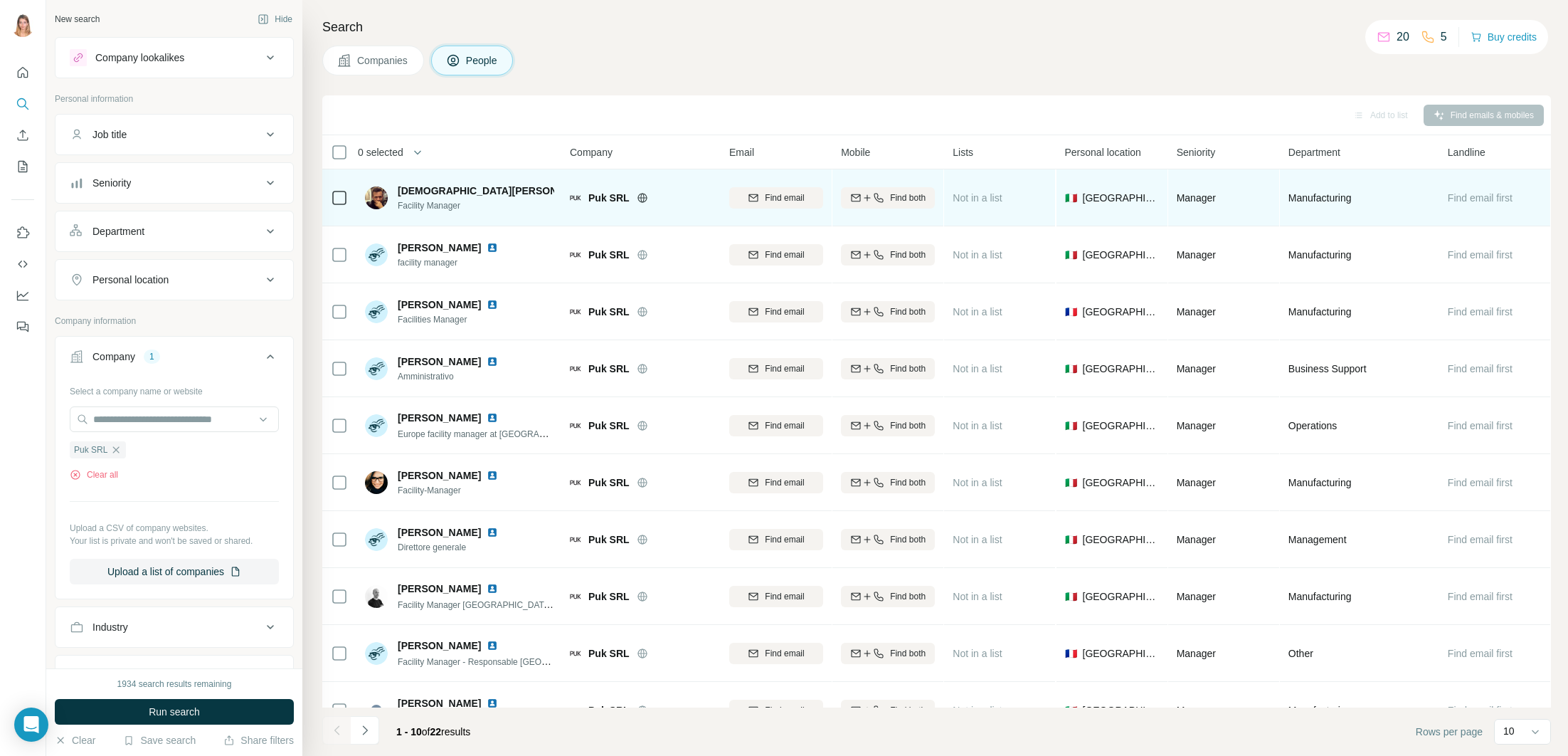
click at [601, 189] on img at bounding box center [606, 190] width 11 height 12
drag, startPoint x: 395, startPoint y: 187, endPoint x: 490, endPoint y: 193, distance: 95.2
click at [490, 193] on div "Christian Dall'Olio Facility Manager" at bounding box center [459, 197] width 189 height 28
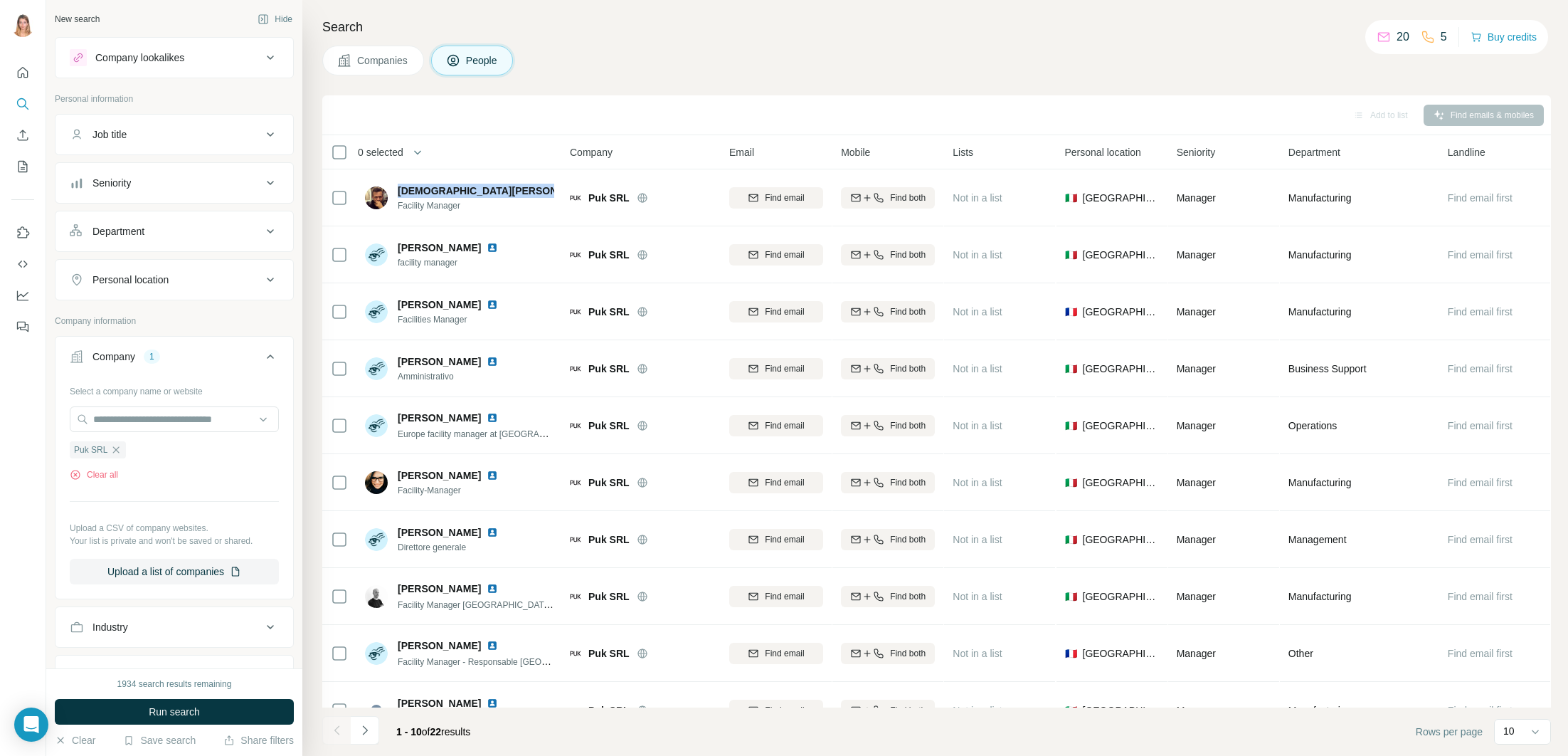
copy span "Christian Dall'Olio"
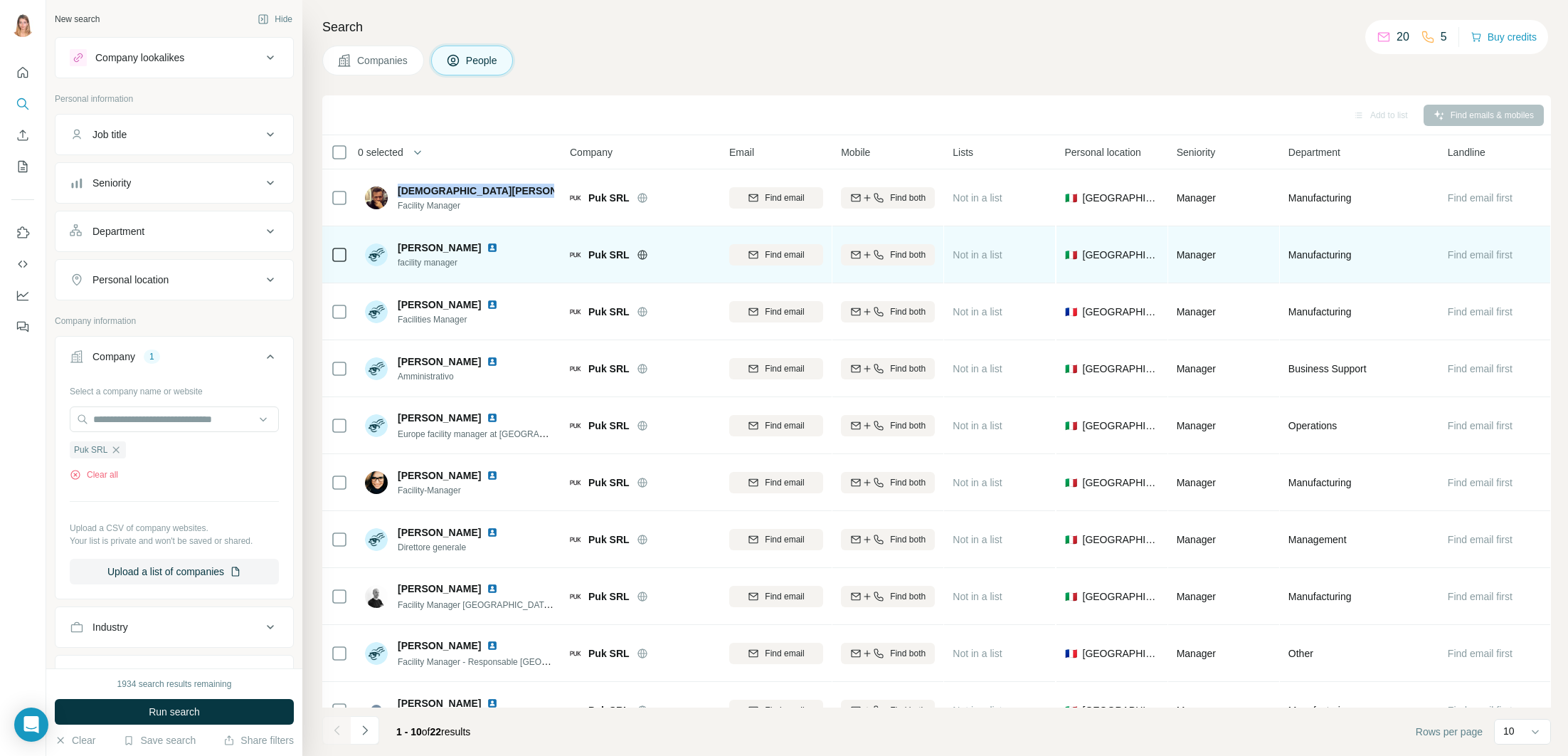
click at [487, 248] on img at bounding box center [492, 248] width 11 height 12
drag, startPoint x: 467, startPoint y: 247, endPoint x: 401, endPoint y: 248, distance: 66.0
click at [400, 248] on div "Claudio Comin" at bounding box center [456, 248] width 117 height 15
copy span "Claudio Comin"
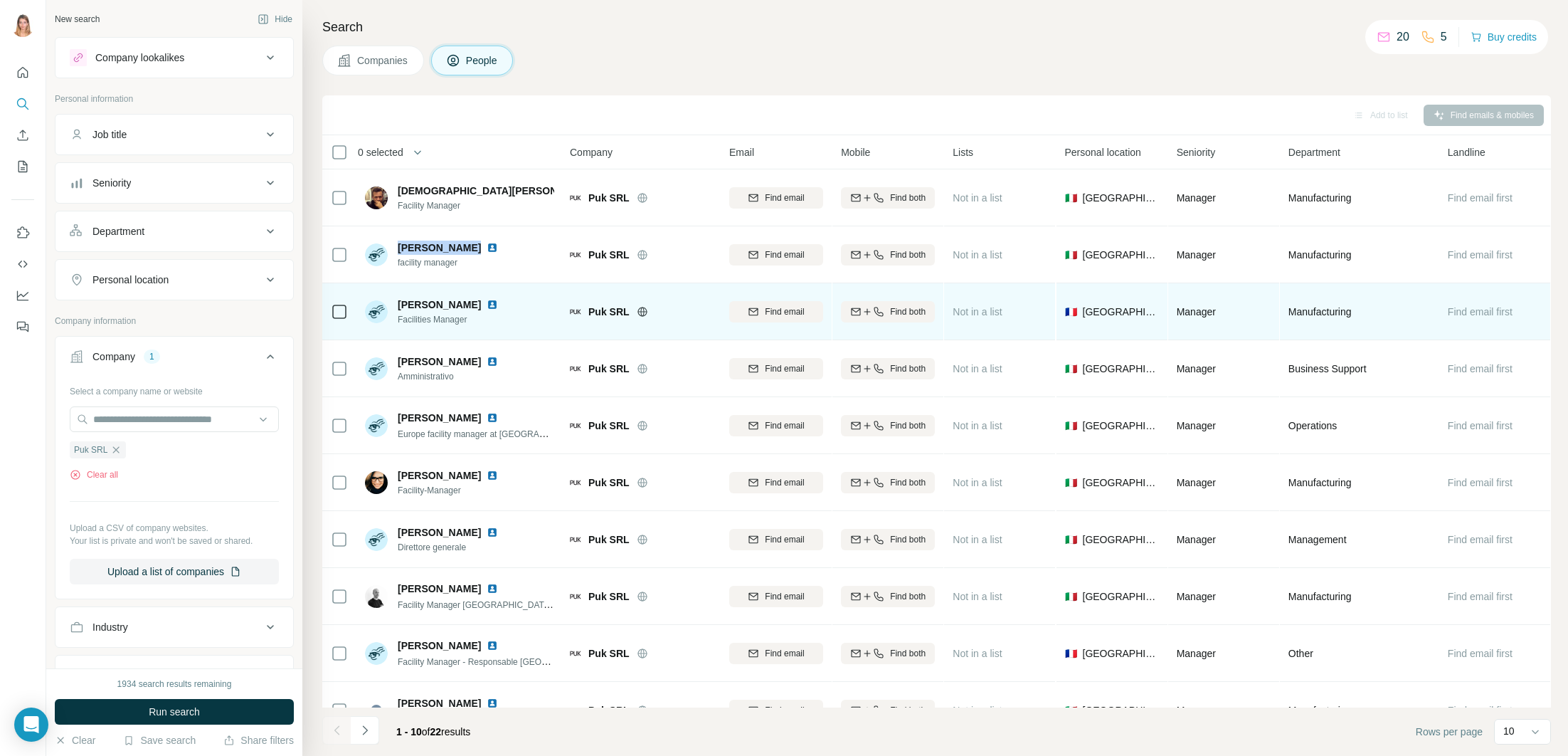
drag, startPoint x: 474, startPoint y: 304, endPoint x: 444, endPoint y: 305, distance: 30.0
click at [400, 307] on div "Coline Hafsaoui" at bounding box center [456, 304] width 117 height 15
click at [487, 304] on img at bounding box center [492, 304] width 11 height 12
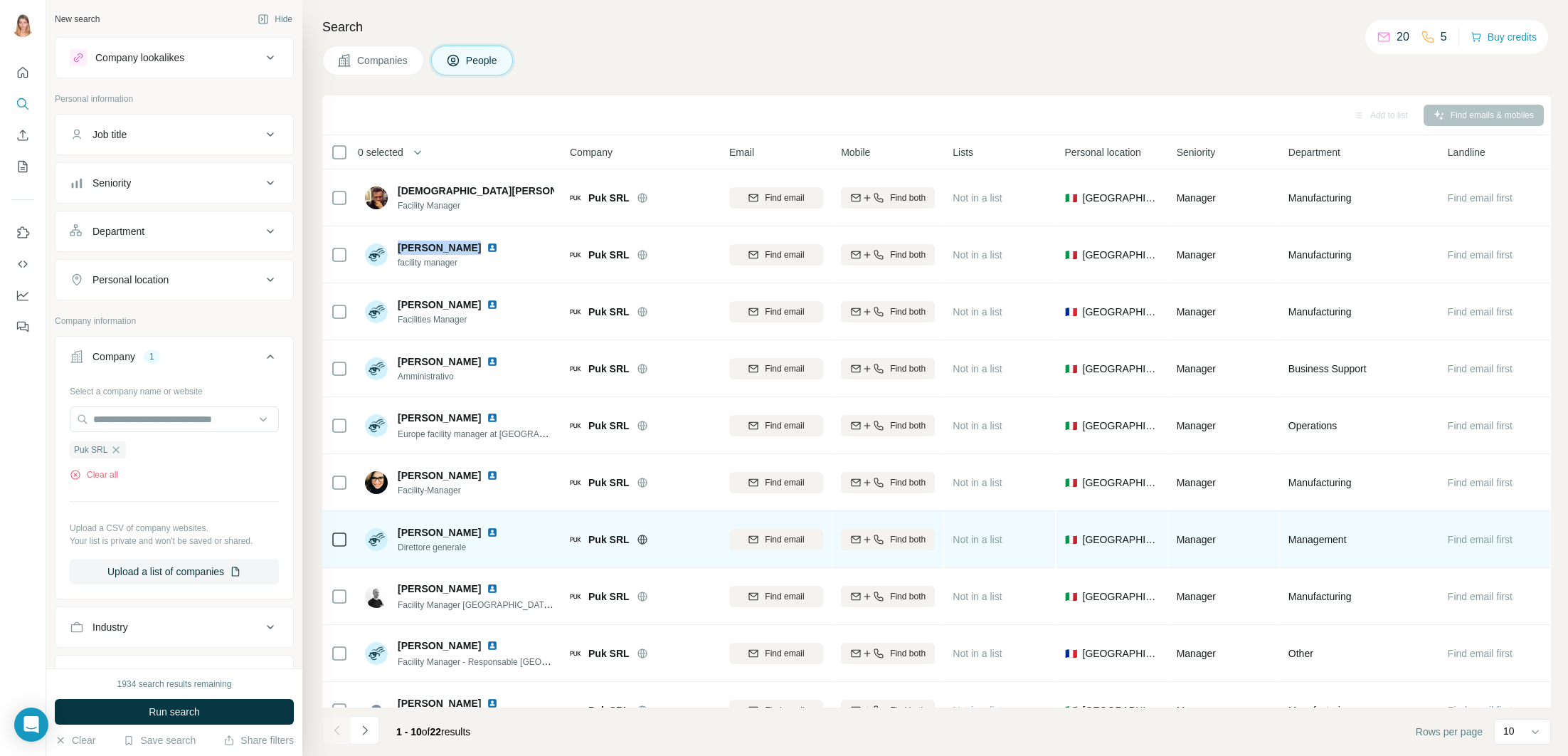
scroll to position [31, 0]
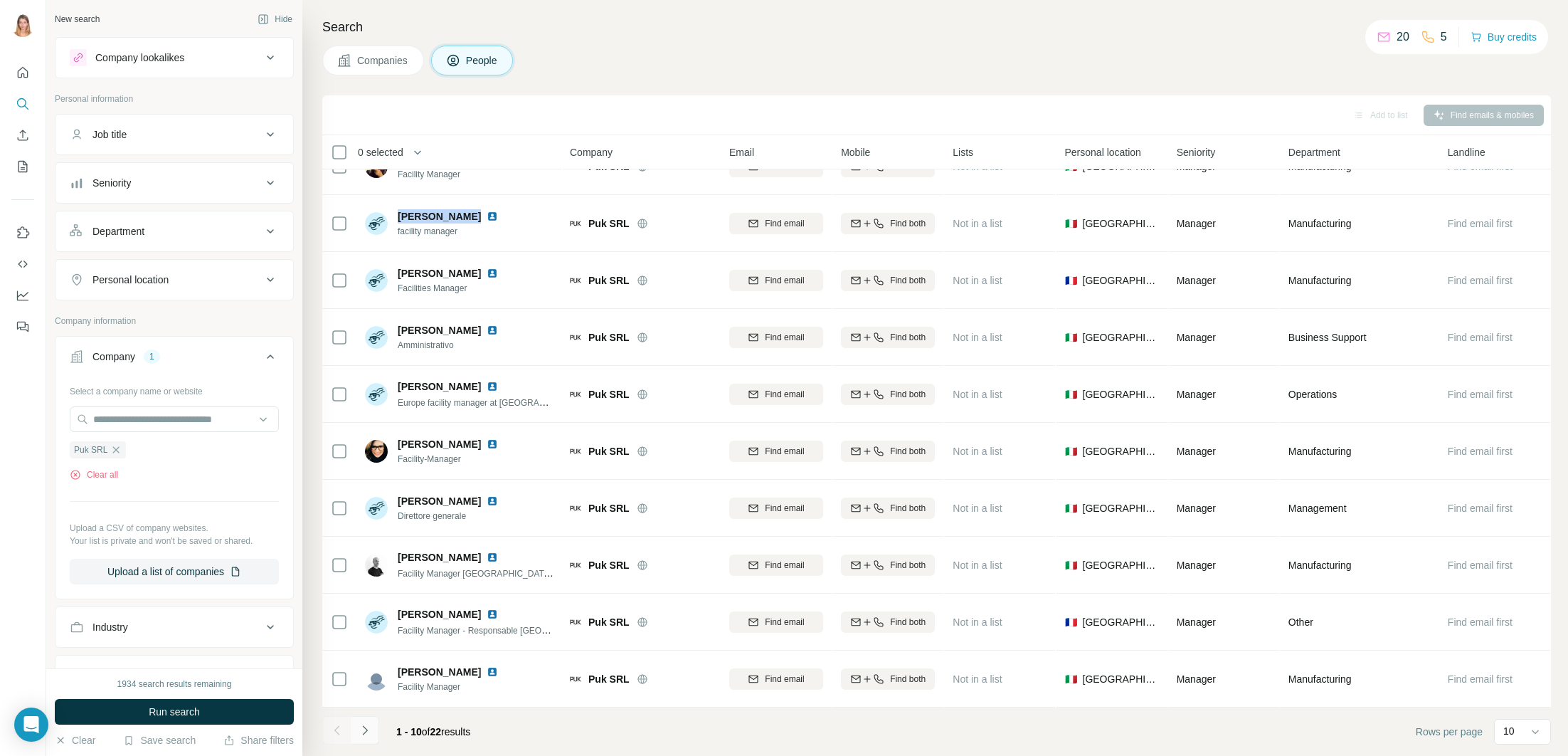
click at [370, 731] on icon "Navigate to next page" at bounding box center [365, 730] width 15 height 15
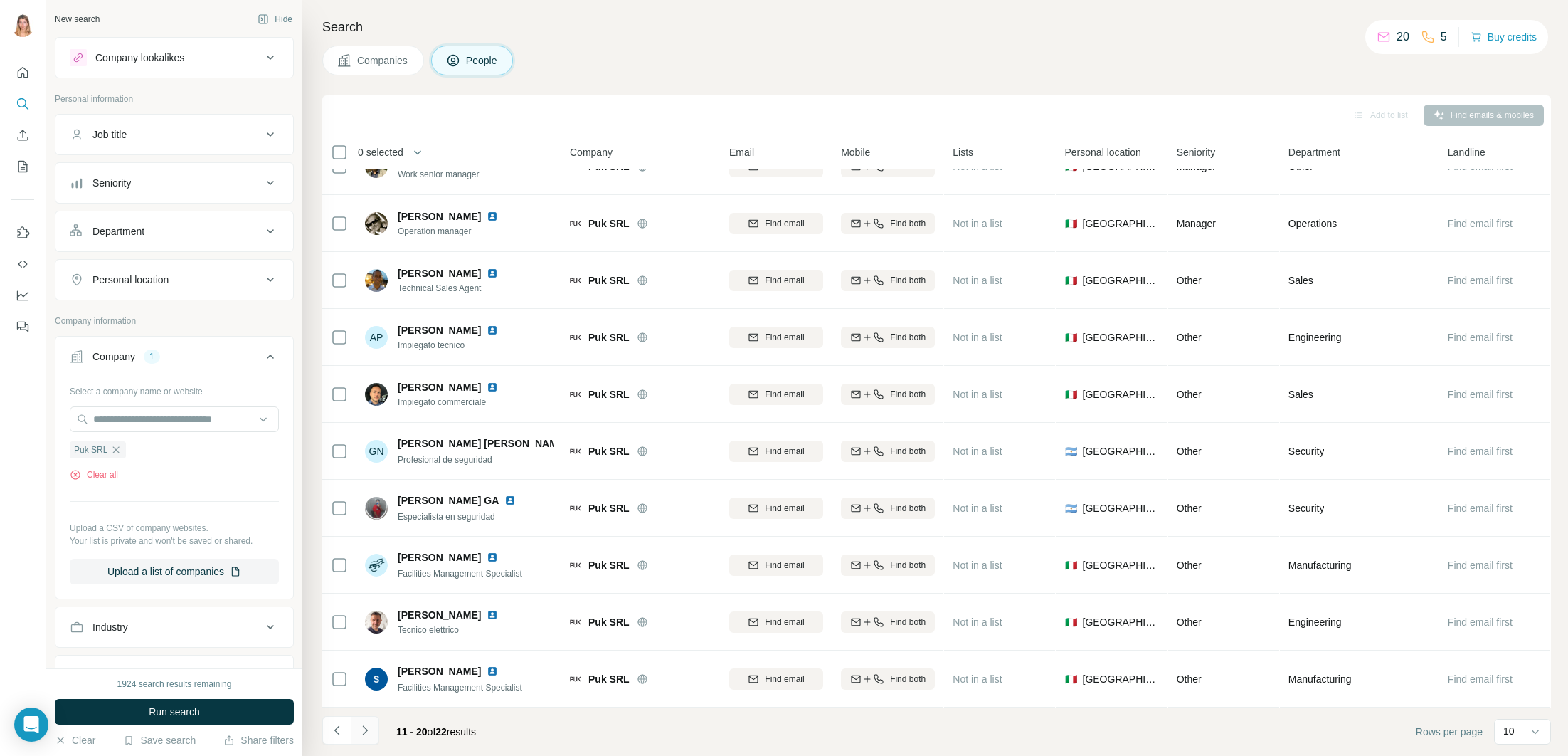
click at [373, 733] on button "Navigate to next page" at bounding box center [365, 730] width 28 height 28
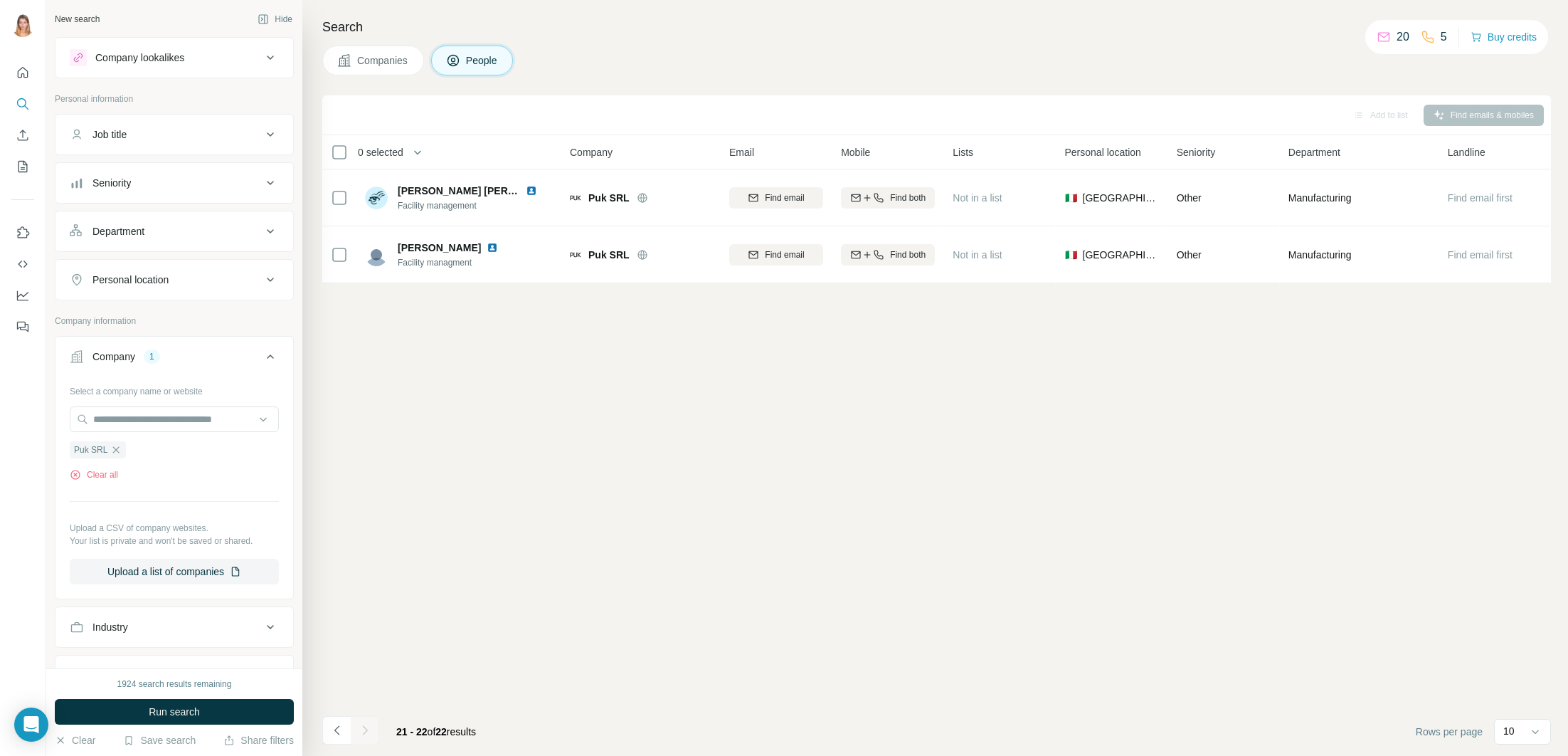
scroll to position [0, 0]
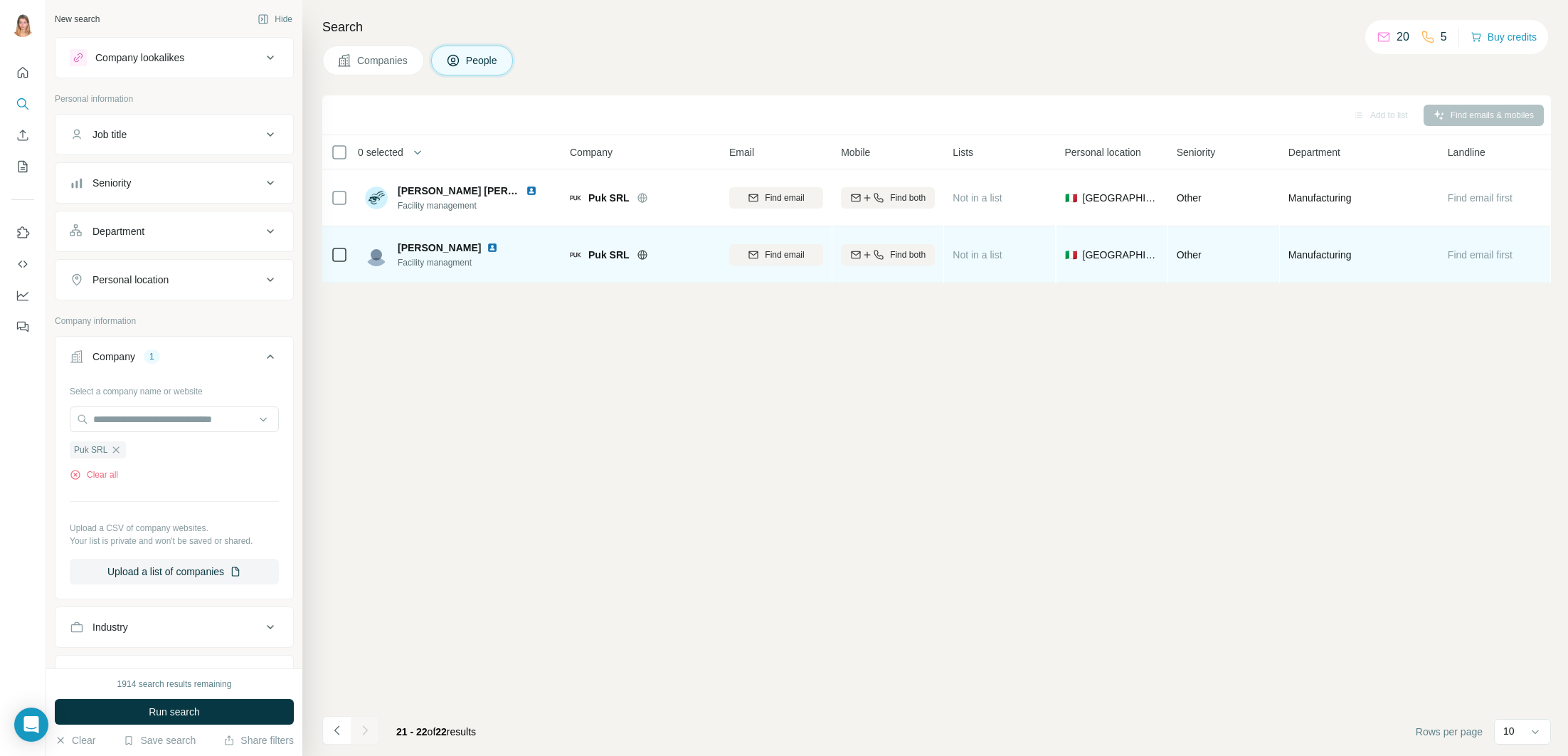
click at [487, 246] on img at bounding box center [492, 248] width 11 height 12
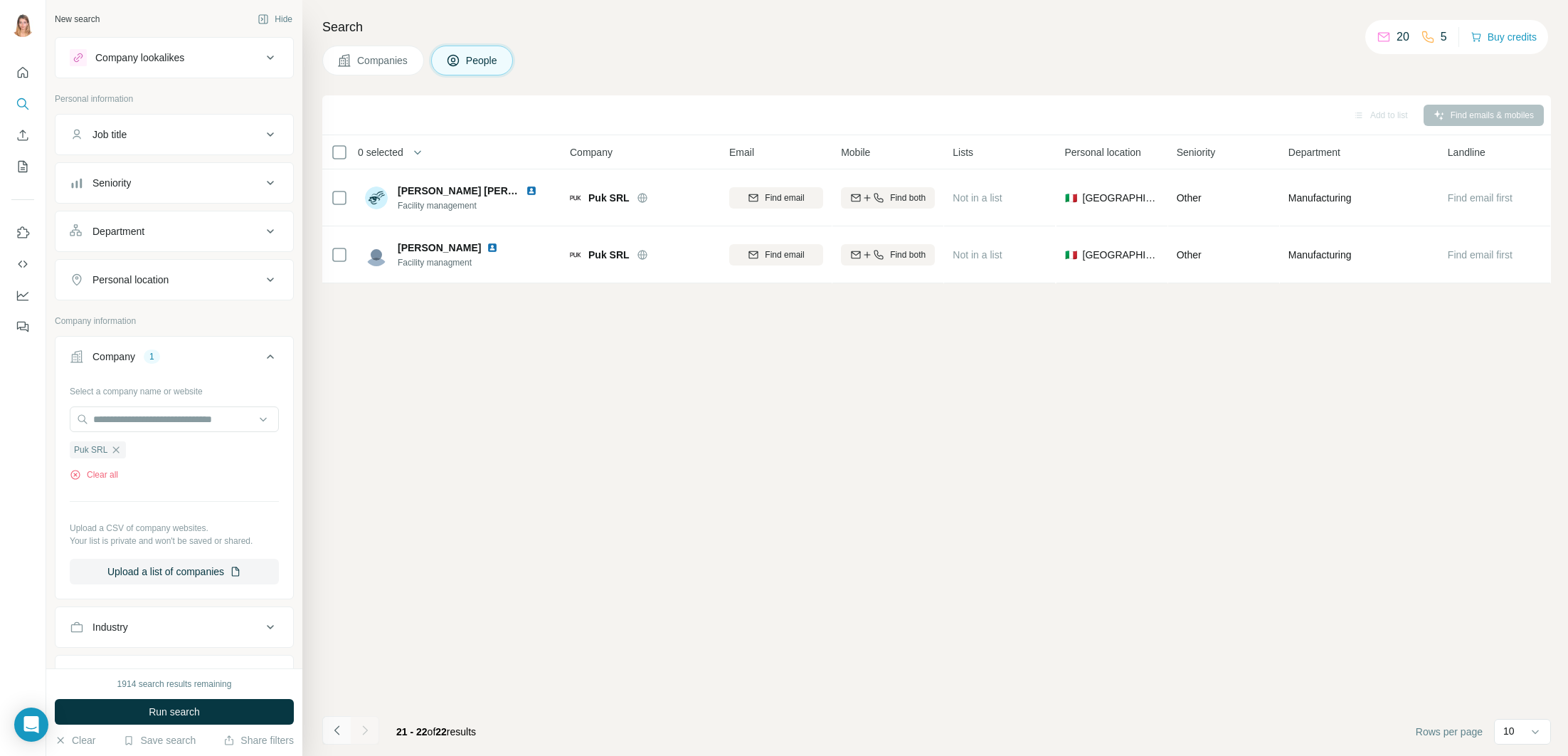
click at [335, 729] on icon "Navigate to previous page" at bounding box center [336, 730] width 5 height 9
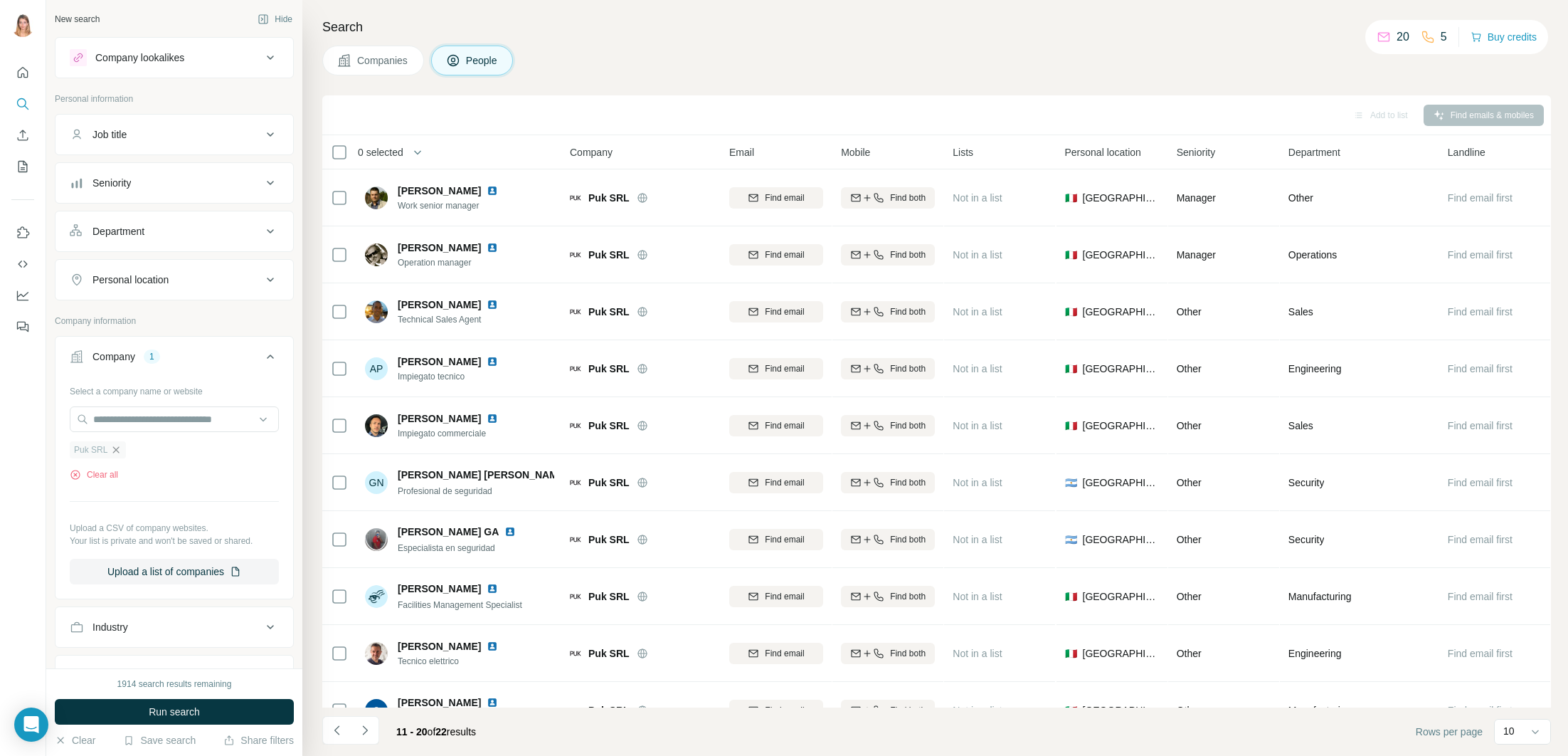
click at [113, 452] on icon "button" at bounding box center [116, 449] width 6 height 6
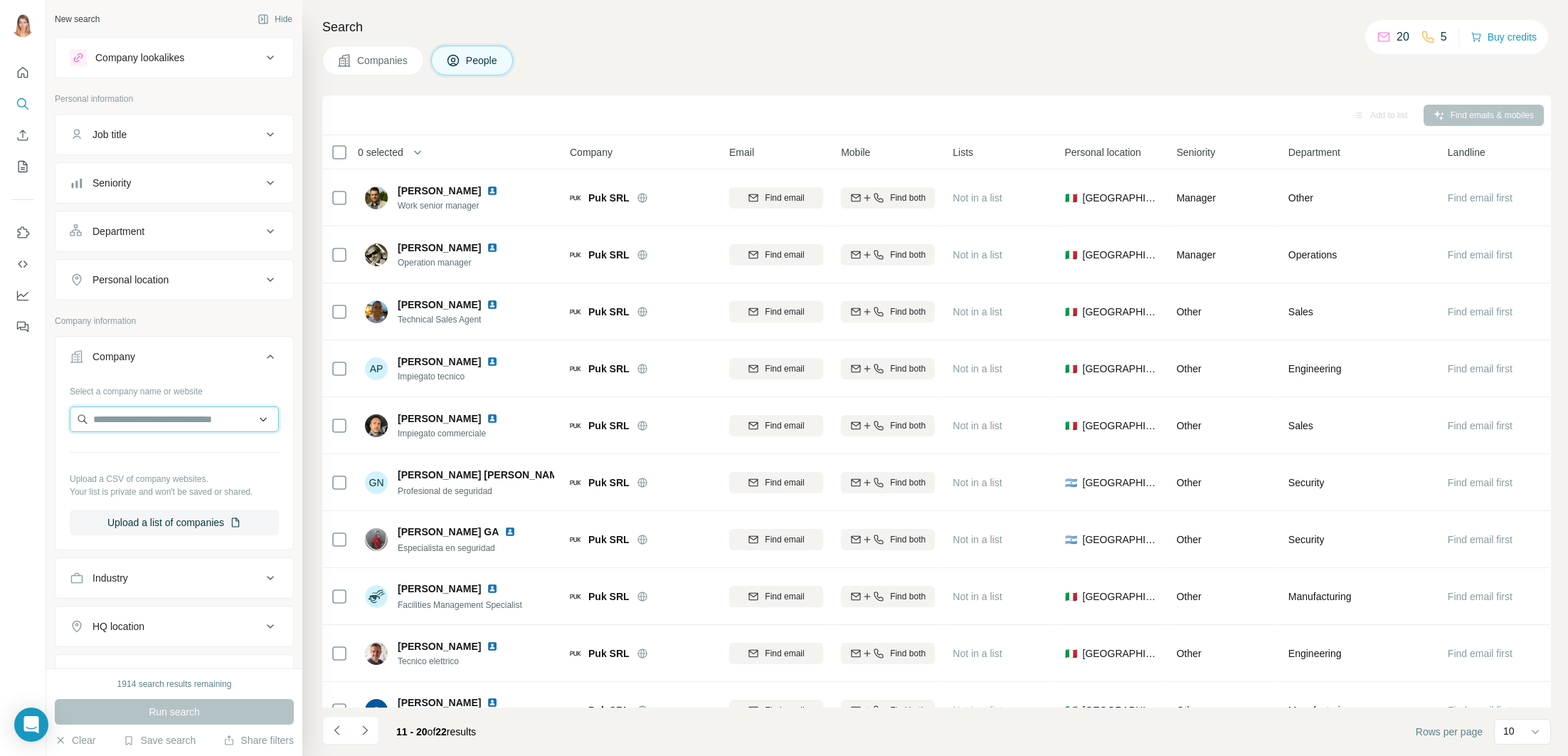
click at [122, 430] on input "text" at bounding box center [174, 419] width 209 height 25
paste input "**********"
type input "**********"
click at [131, 461] on p "lamodeenimages.com" at bounding box center [154, 465] width 88 height 13
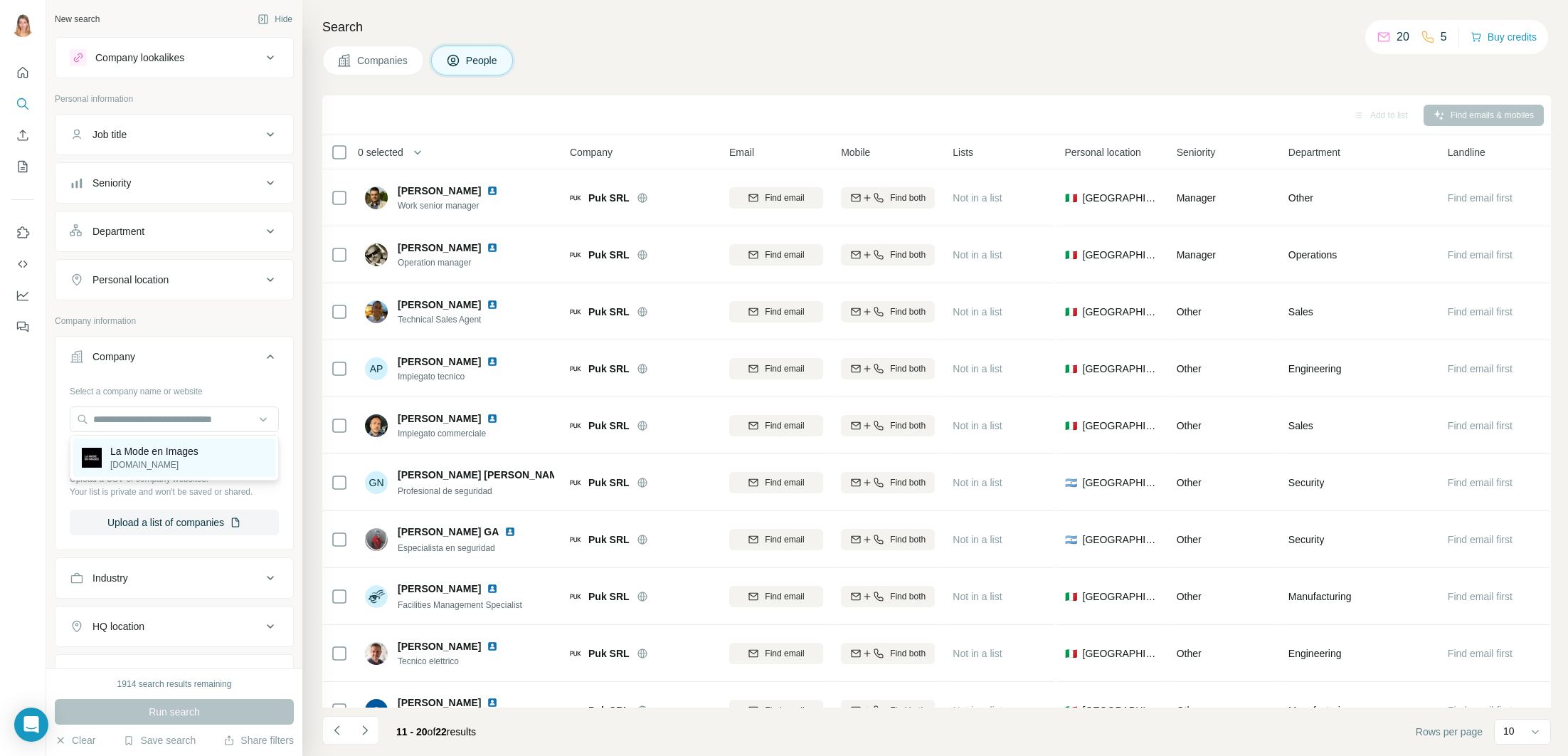
scroll to position [0, 0]
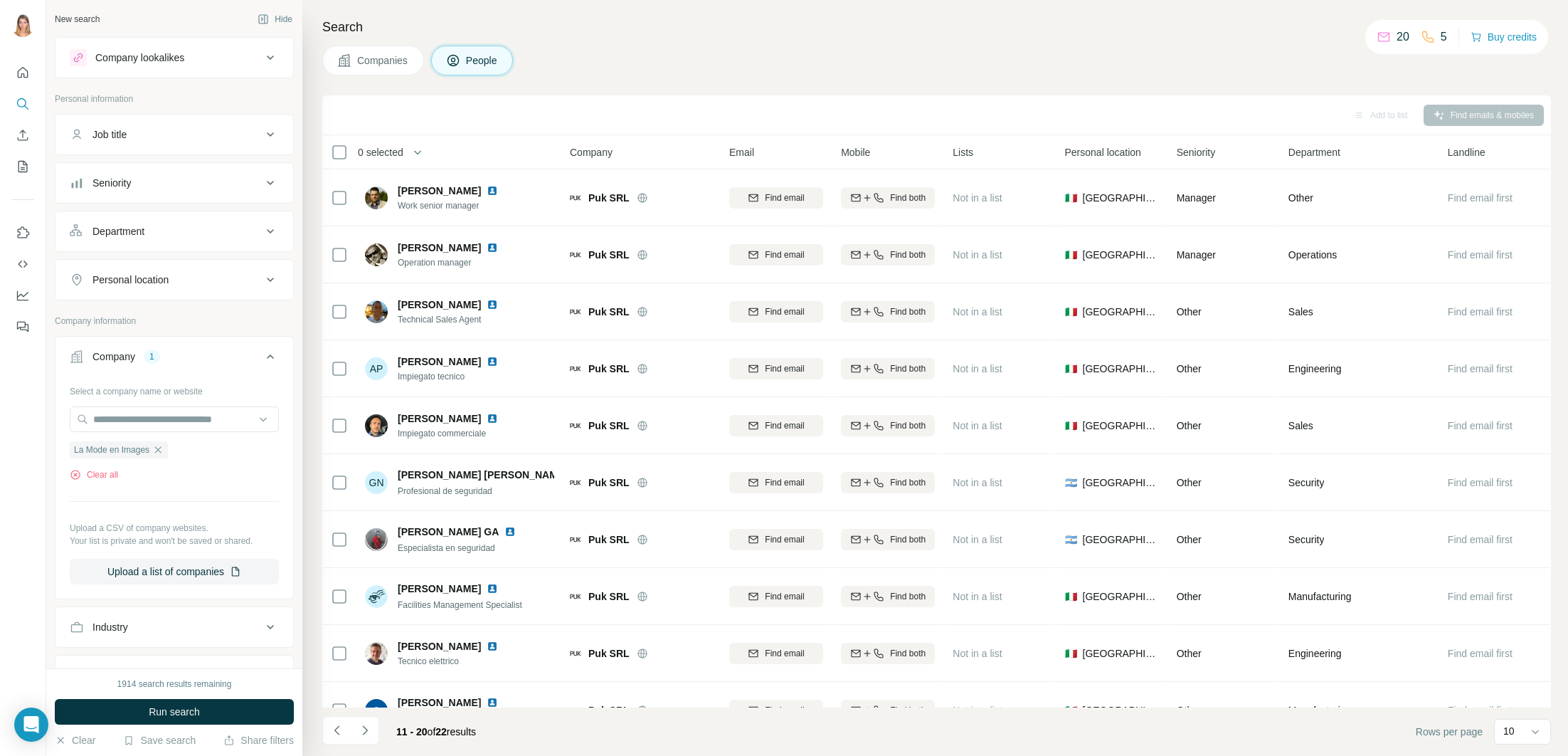
scroll to position [5, 0]
click at [117, 440] on span "La Mode en Images" at bounding box center [112, 444] width 75 height 13
click at [156, 716] on span "Run search" at bounding box center [174, 712] width 51 height 15
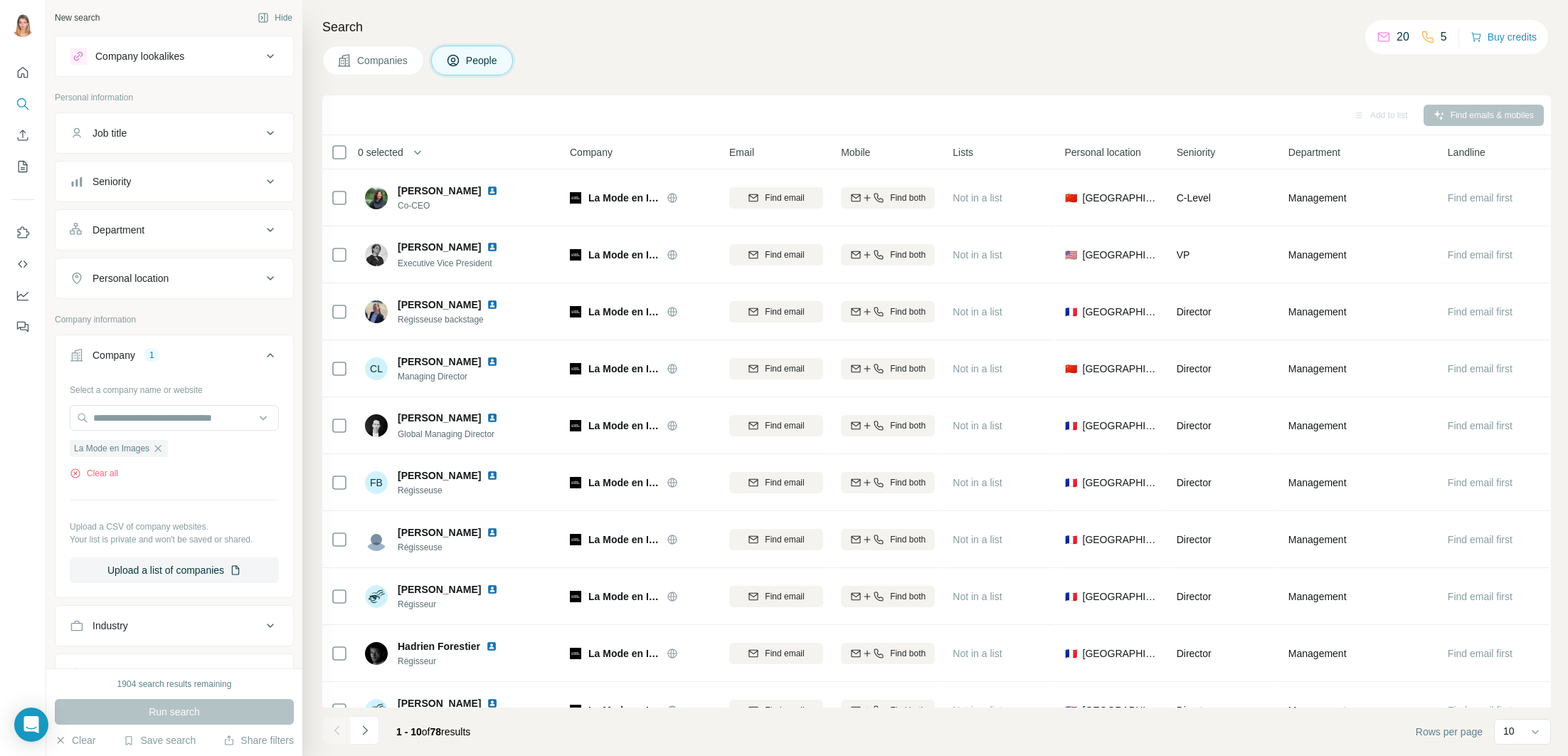
click at [405, 68] on button "Companies" at bounding box center [372, 60] width 102 height 30
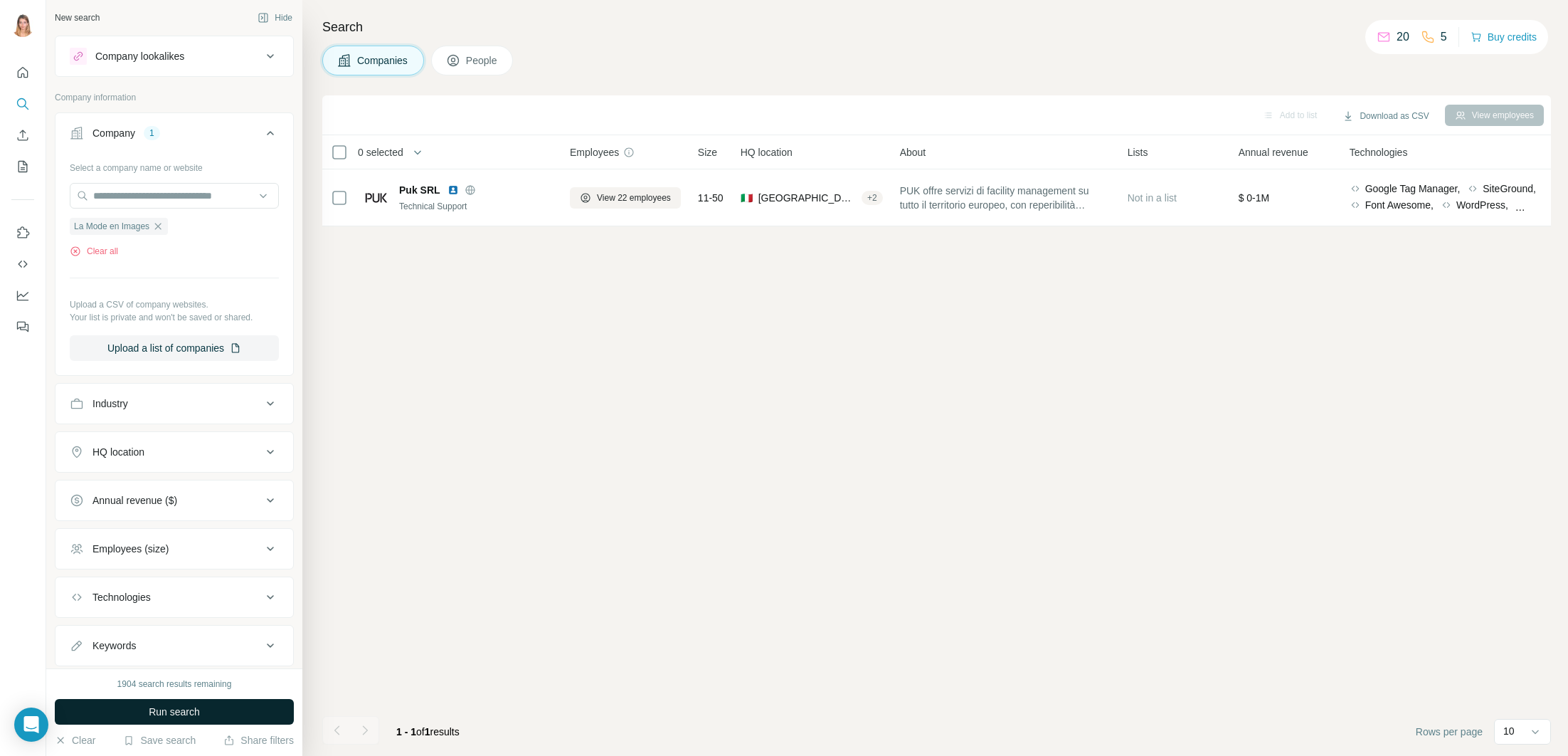
click at [171, 713] on span "Run search" at bounding box center [174, 712] width 51 height 15
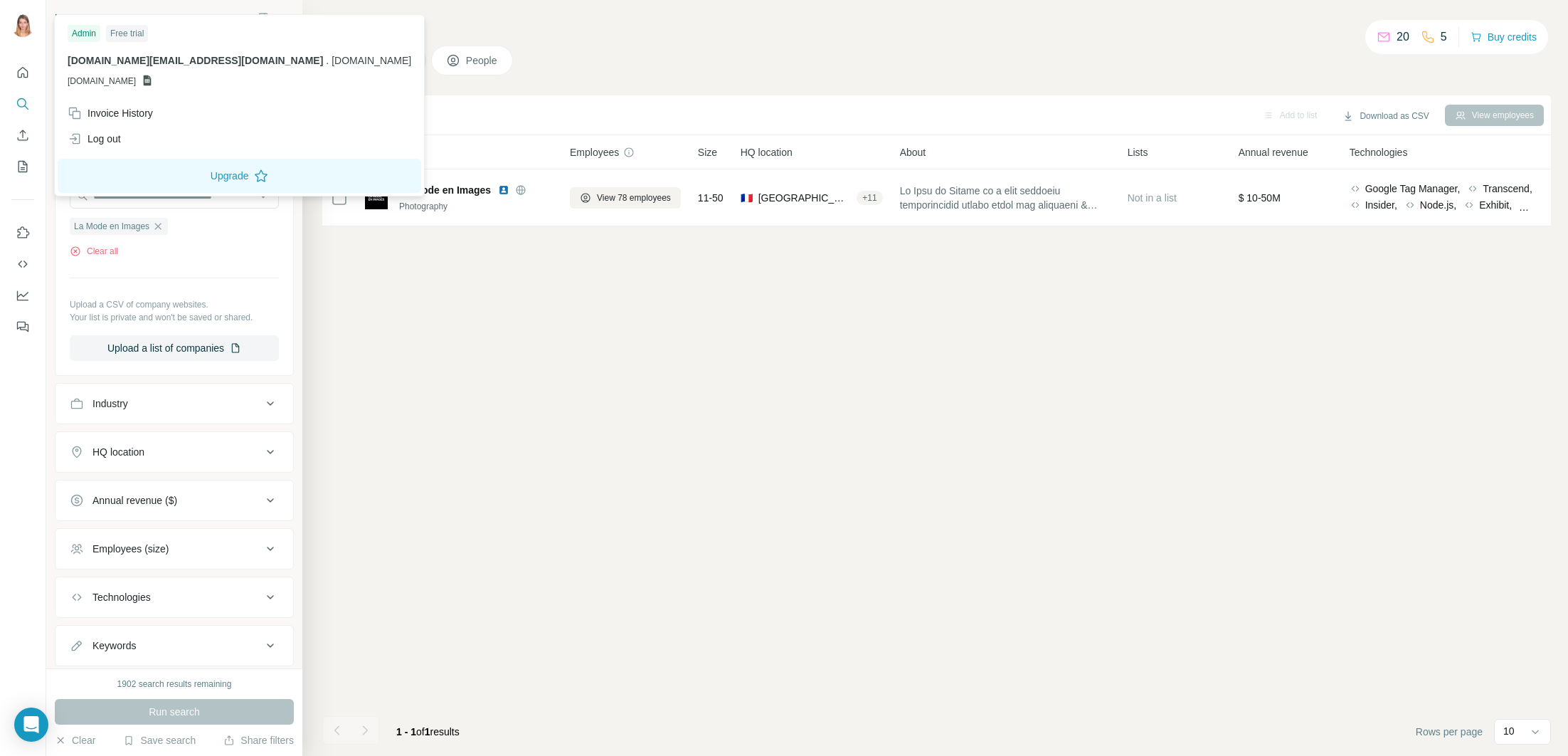
click at [20, 23] on img at bounding box center [23, 26] width 23 height 23
click at [114, 117] on div "Invoice History" at bounding box center [110, 113] width 85 height 15
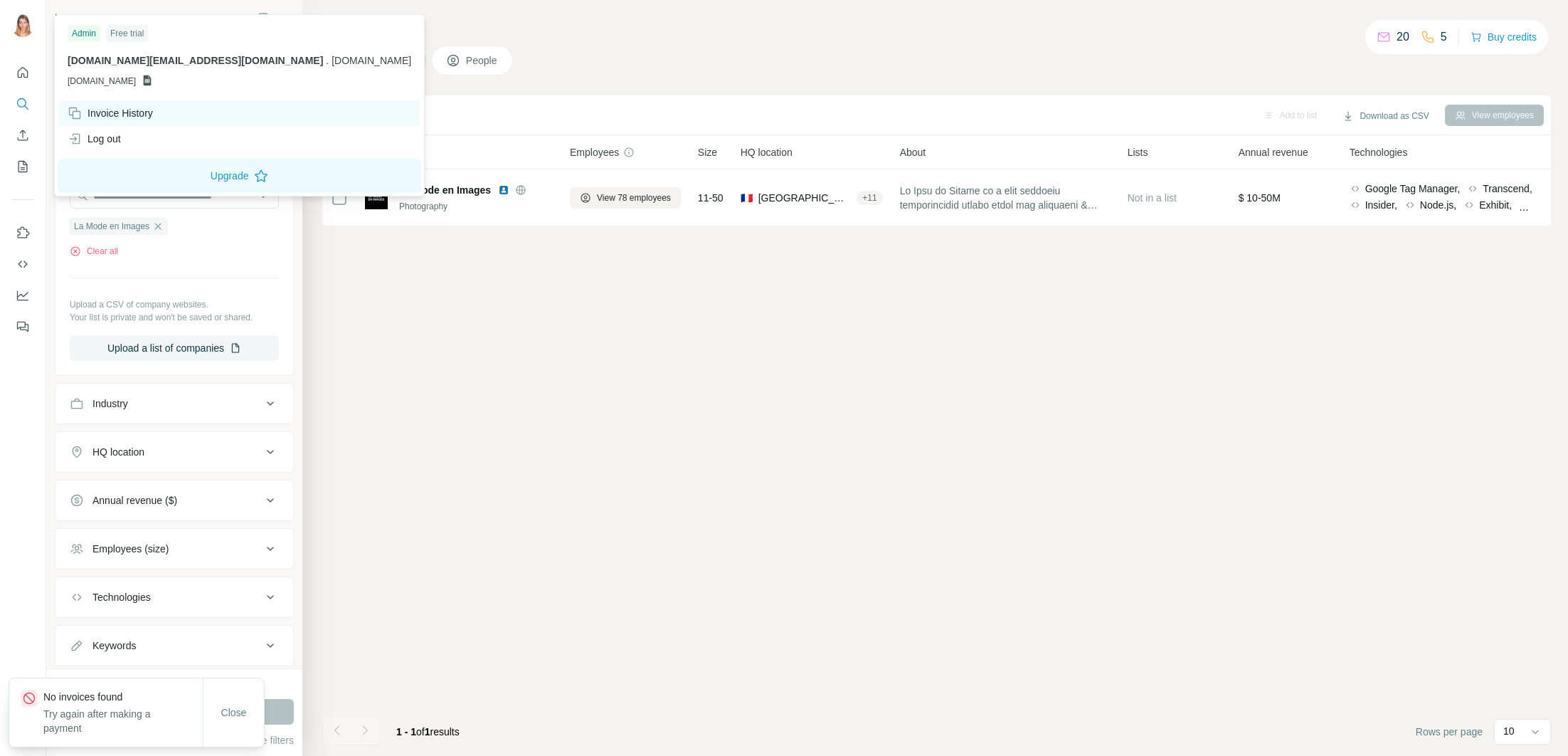
click at [114, 110] on div "Invoice History" at bounding box center [110, 113] width 85 height 15
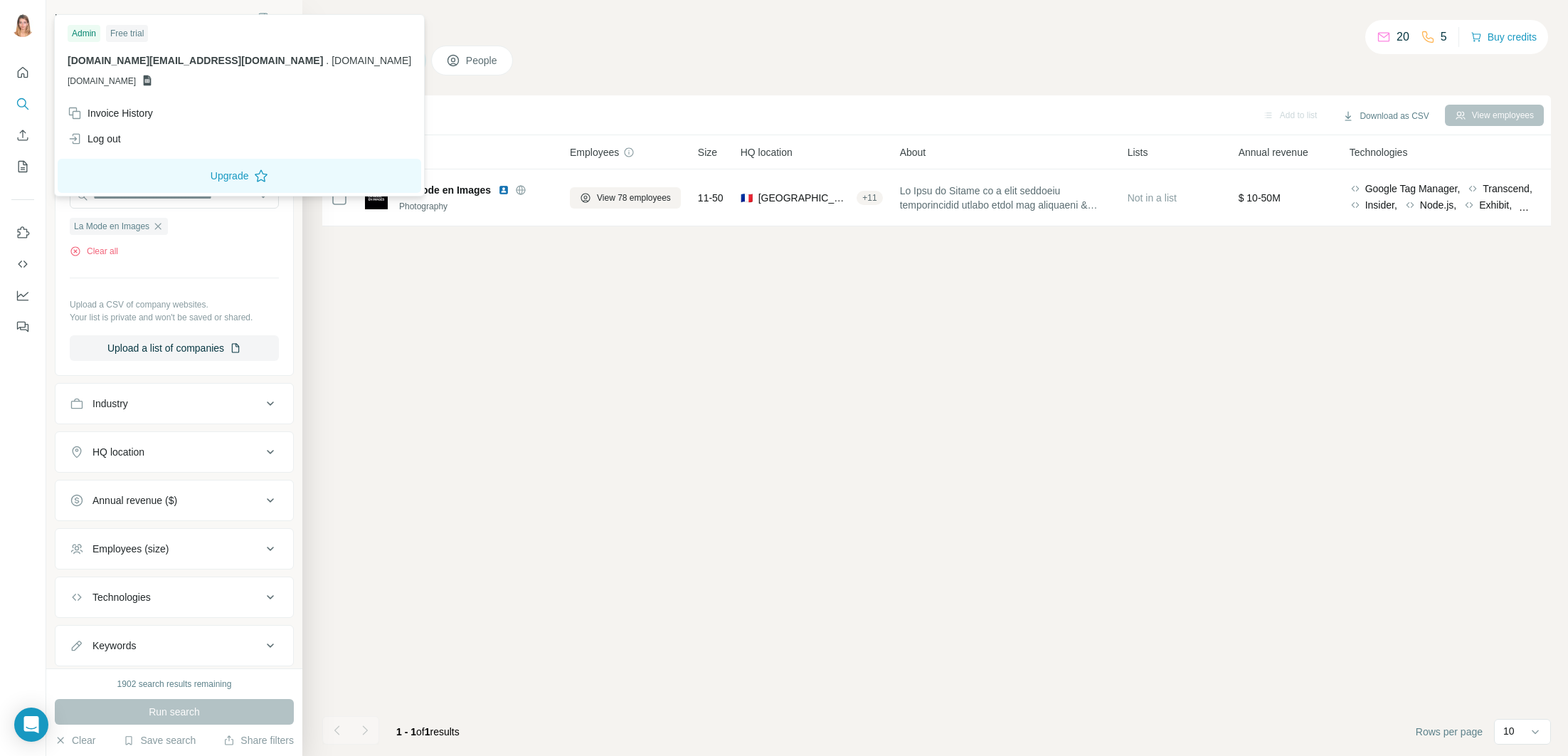
click at [227, 714] on button "Close" at bounding box center [234, 726] width 45 height 25
click at [15, 31] on img at bounding box center [23, 26] width 23 height 23
click at [93, 140] on div "Log out" at bounding box center [94, 139] width 54 height 15
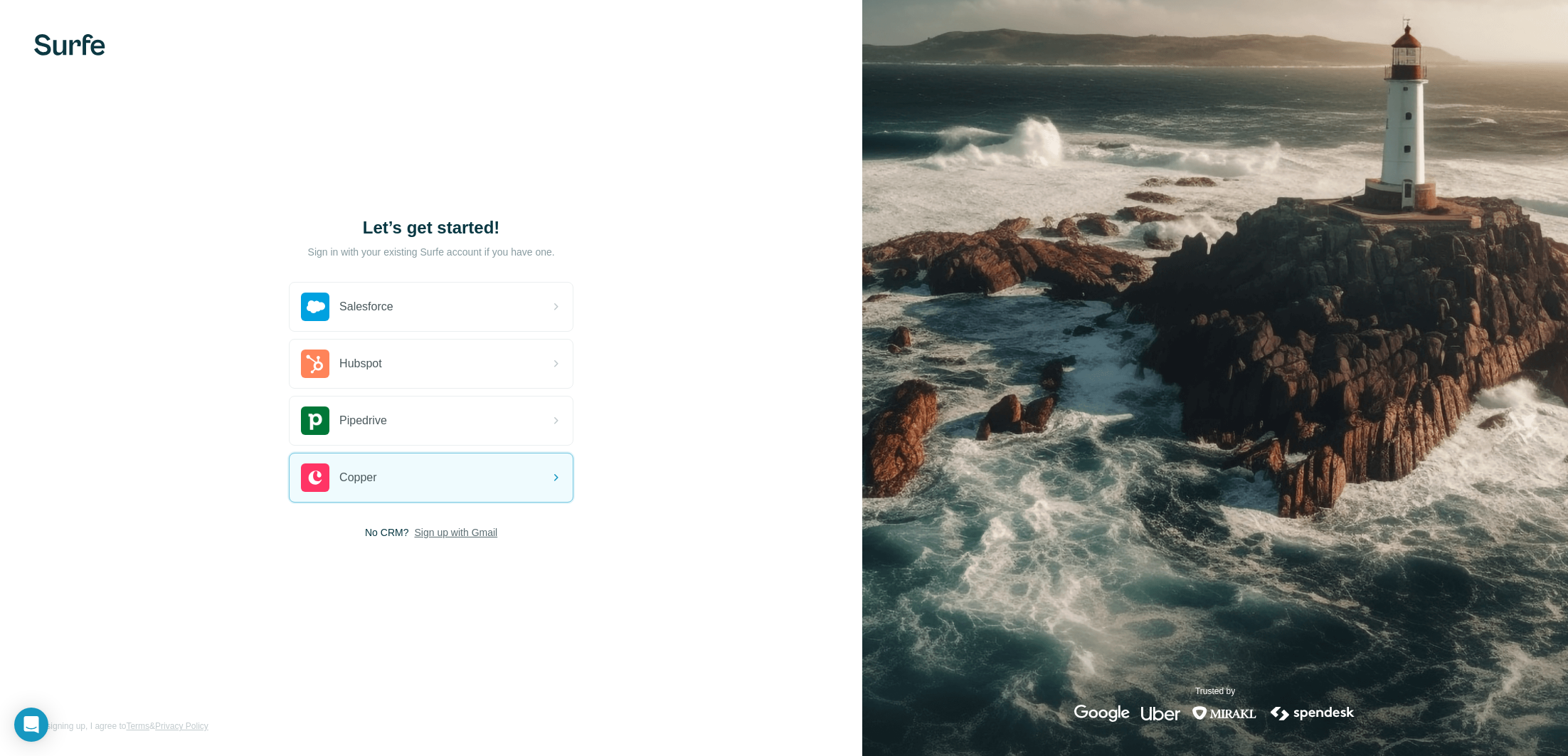
click at [431, 528] on span "Sign up with Gmail" at bounding box center [455, 532] width 84 height 15
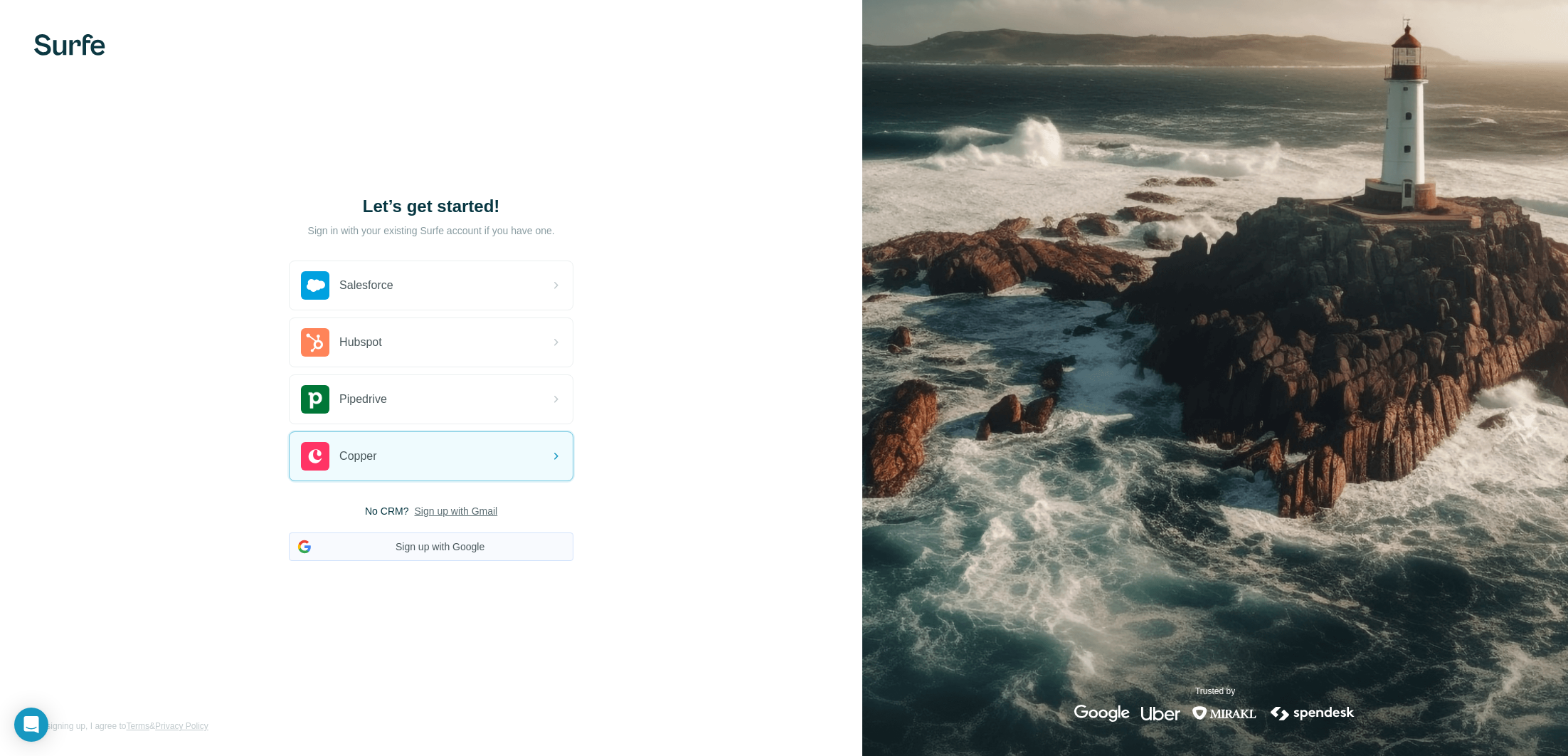
click at [427, 544] on button "Sign up with Google" at bounding box center [431, 546] width 284 height 28
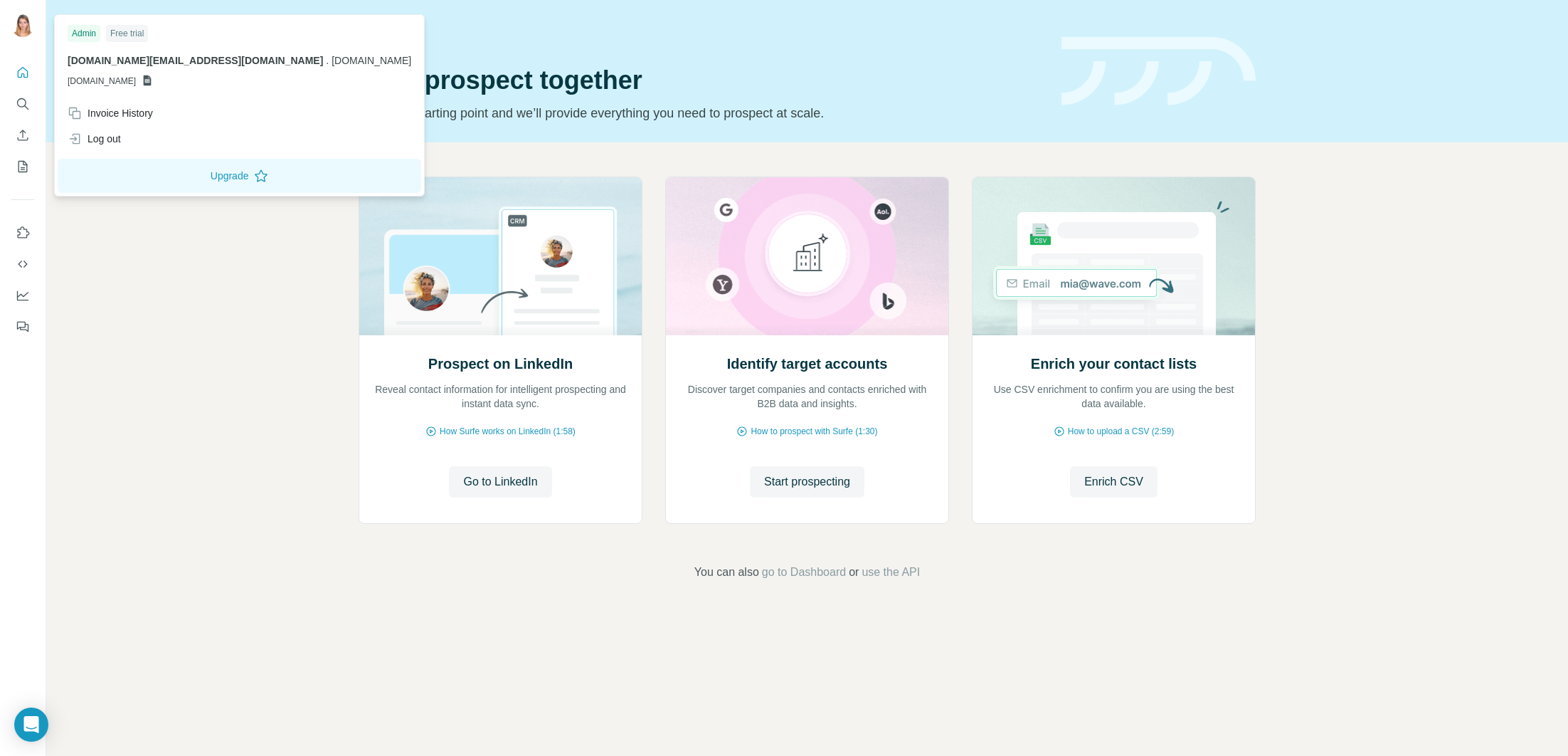
click at [153, 81] on icon at bounding box center [147, 80] width 11 height 12
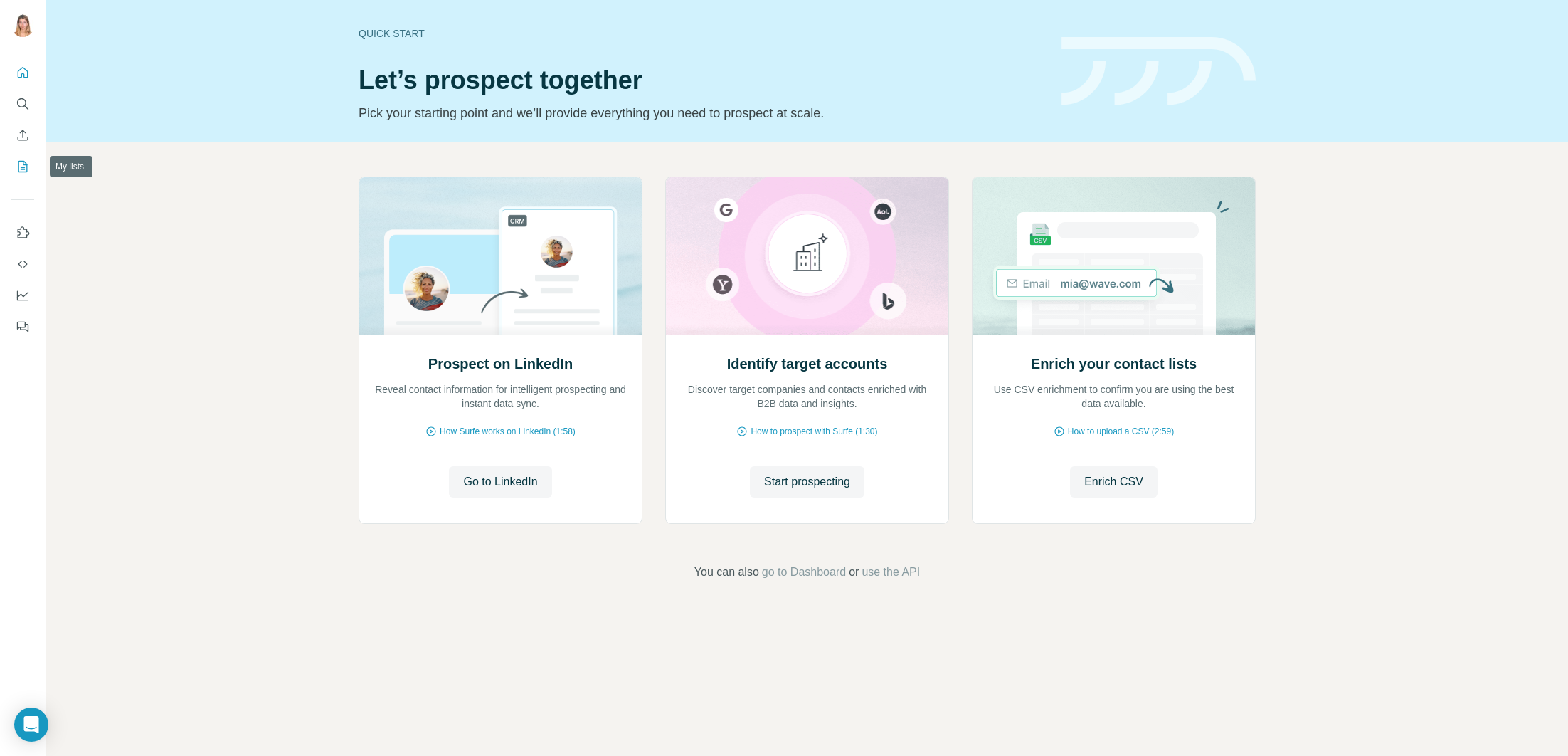
click at [21, 168] on icon "My lists" at bounding box center [24, 166] width 7 height 9
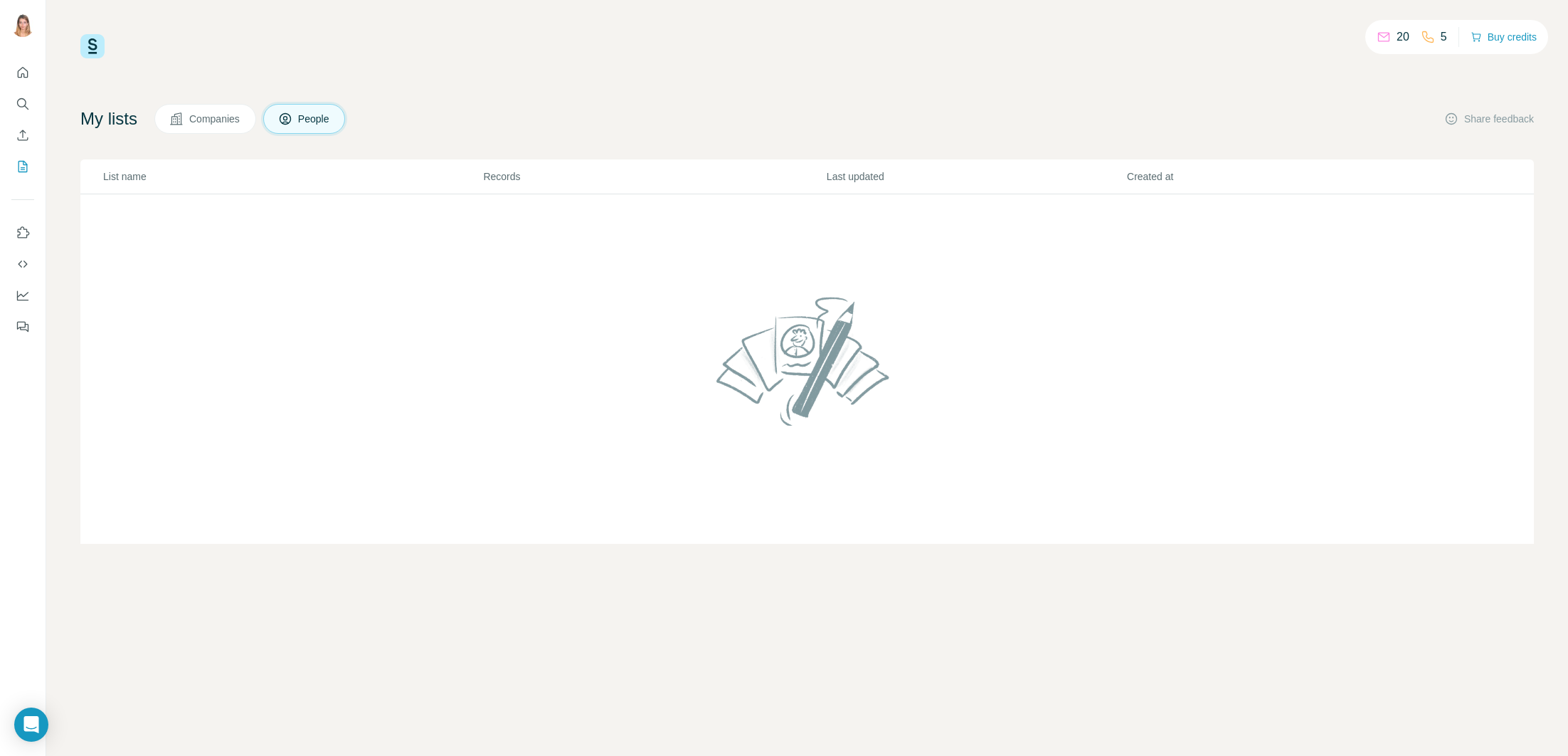
click at [248, 127] on button "Companies" at bounding box center [205, 119] width 102 height 30
click at [307, 124] on span "People" at bounding box center [314, 119] width 33 height 15
click at [1396, 35] on p "20" at bounding box center [1402, 37] width 13 height 17
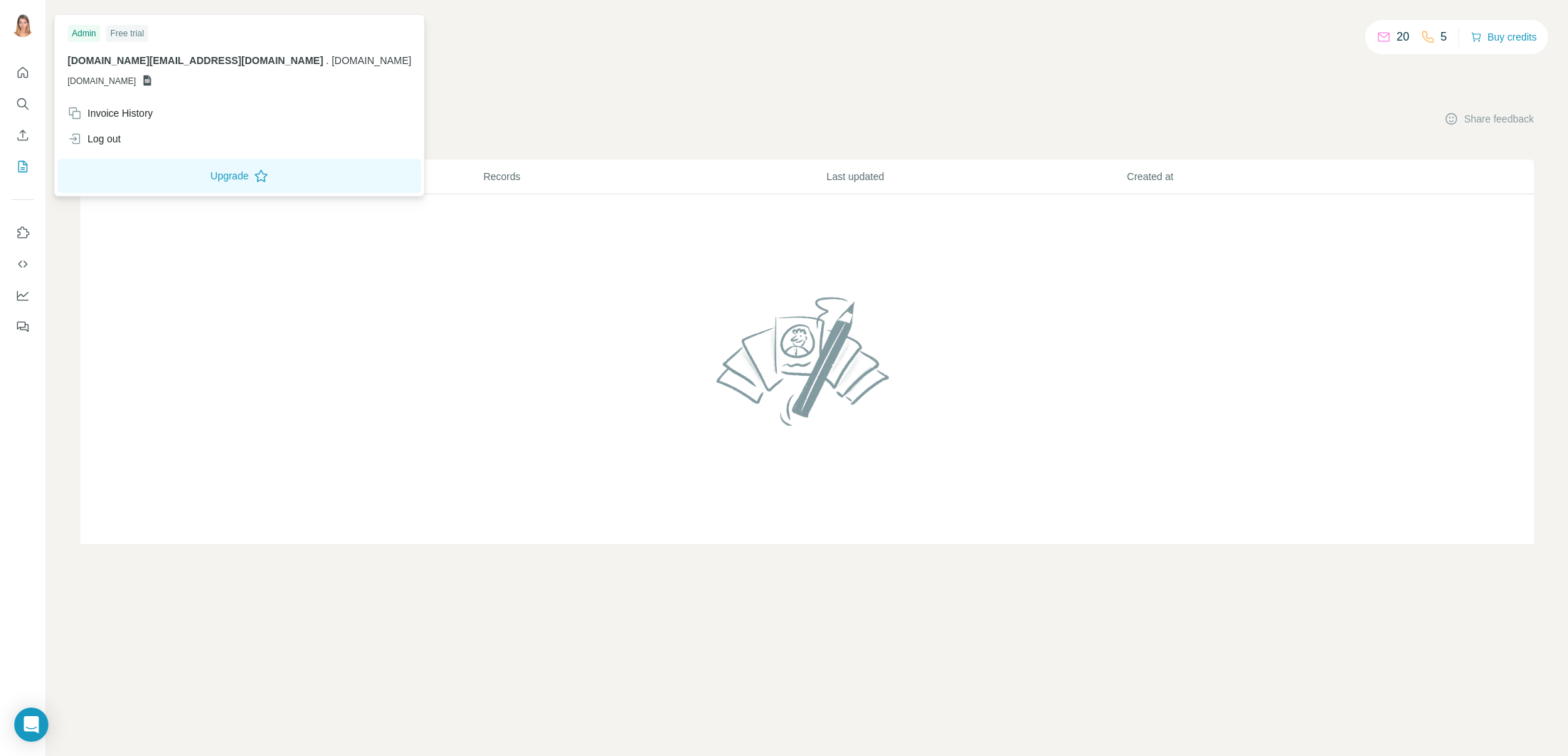
click at [20, 36] on div at bounding box center [23, 27] width 23 height 25
click at [648, 111] on div "My lists Companies People Share feedback" at bounding box center [807, 119] width 1453 height 30
